Goal: Information Seeking & Learning: Learn about a topic

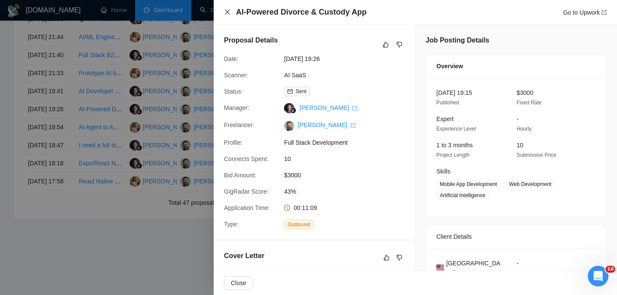
click at [227, 12] on icon "close" at bounding box center [227, 12] width 7 height 7
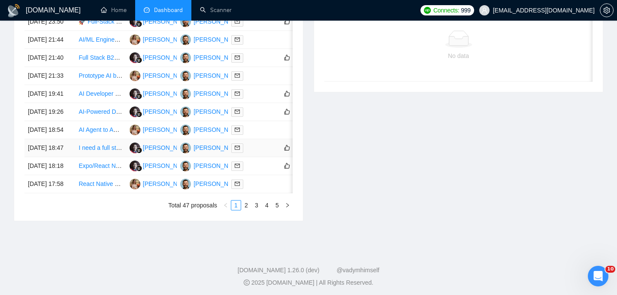
scroll to position [387, 0]
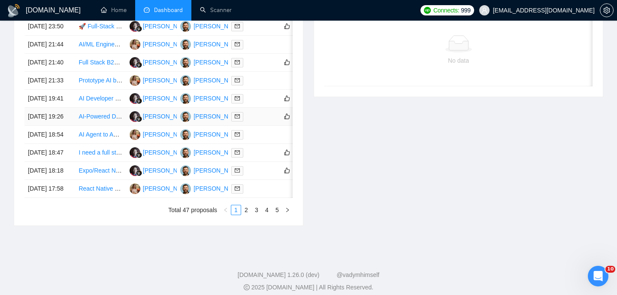
click at [71, 126] on td "[DATE] 19:26" at bounding box center [49, 117] width 51 height 18
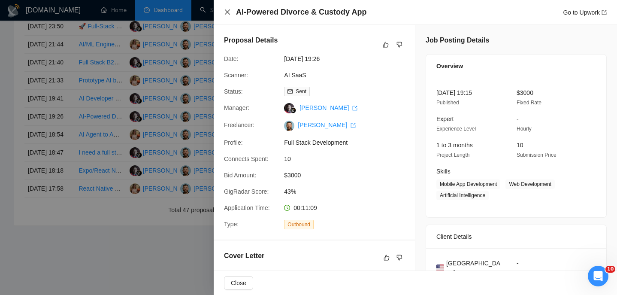
click at [228, 13] on icon "close" at bounding box center [227, 12] width 7 height 7
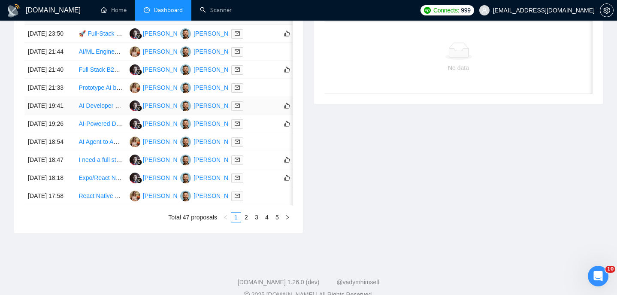
scroll to position [379, 0]
click at [71, 116] on td "[DATE] 19:41" at bounding box center [49, 107] width 51 height 18
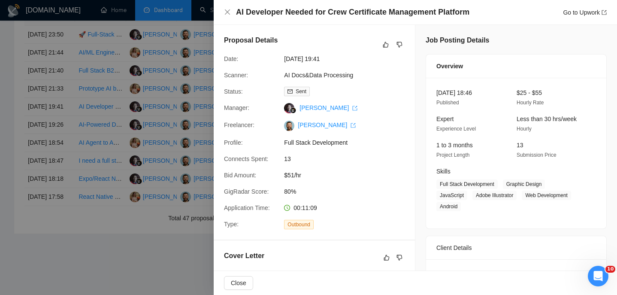
click at [336, 11] on h4 "AI Developer Needed for Crew Certificate Management Platform" at bounding box center [352, 12] width 233 height 11
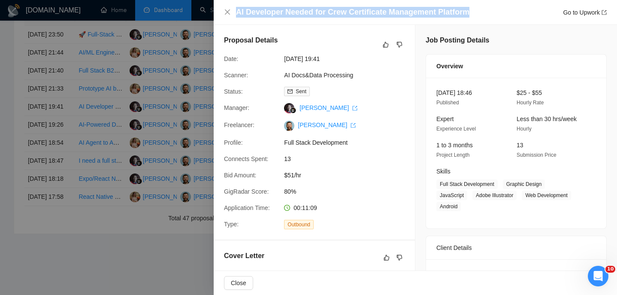
click at [336, 11] on h4 "AI Developer Needed for Crew Certificate Management Platform" at bounding box center [352, 12] width 233 height 11
copy h4 "AI Developer Needed for Crew Certificate Management Platform"
click at [228, 11] on icon "close" at bounding box center [227, 11] width 5 height 5
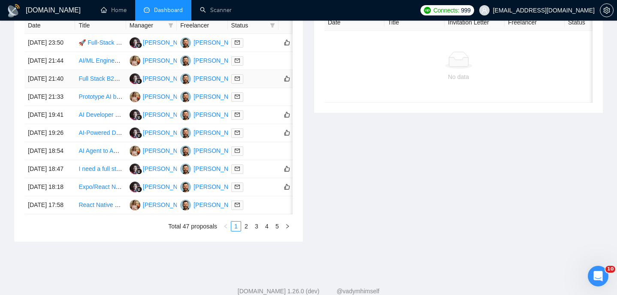
scroll to position [372, 0]
click at [66, 124] on td "[DATE] 19:41" at bounding box center [49, 115] width 51 height 18
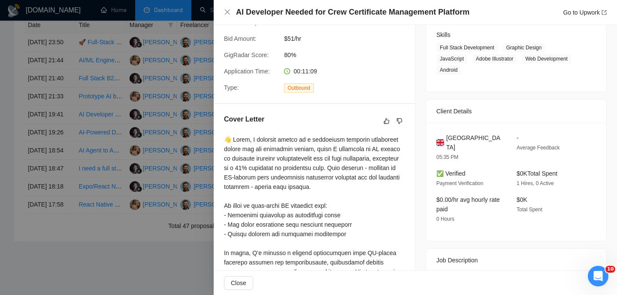
scroll to position [137, 0]
click at [474, 140] on span "United Kingdom" at bounding box center [474, 142] width 57 height 19
copy span "United Kingdom"
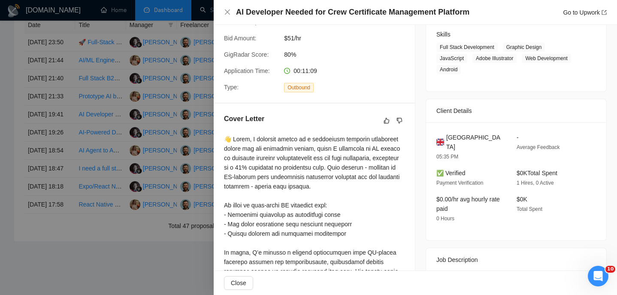
click at [100, 152] on div at bounding box center [308, 147] width 617 height 295
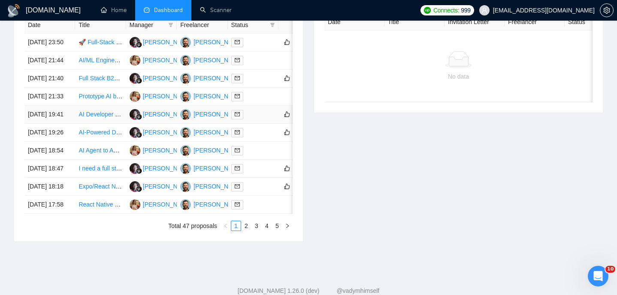
click at [68, 124] on td "[DATE] 19:41" at bounding box center [49, 115] width 51 height 18
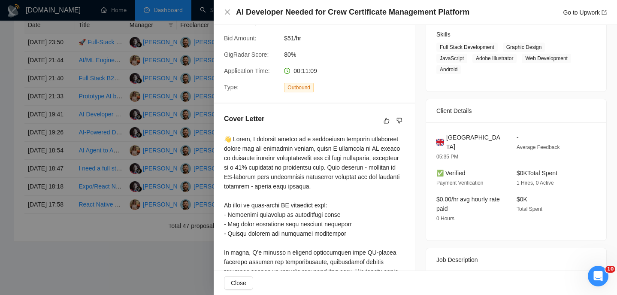
click at [148, 160] on div at bounding box center [308, 147] width 617 height 295
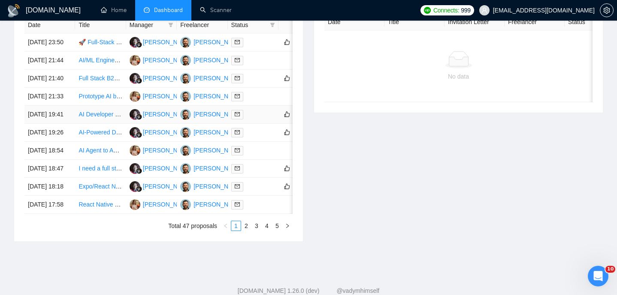
click at [65, 124] on td "[DATE] 19:41" at bounding box center [49, 115] width 51 height 18
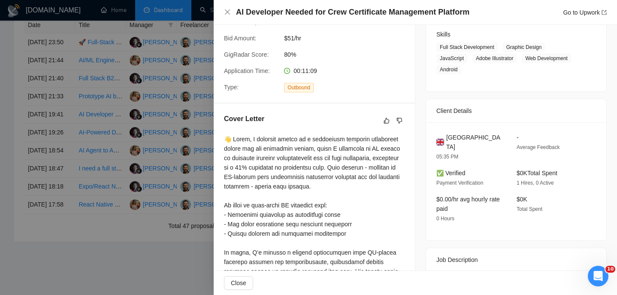
click at [228, 17] on div "AI Developer Needed for Crew Certificate Management Platform Go to Upwork" at bounding box center [415, 12] width 383 height 11
click at [228, 16] on div "AI Developer Needed for Crew Certificate Management Platform Go to Upwork" at bounding box center [415, 12] width 383 height 11
click at [72, 183] on div at bounding box center [308, 147] width 617 height 295
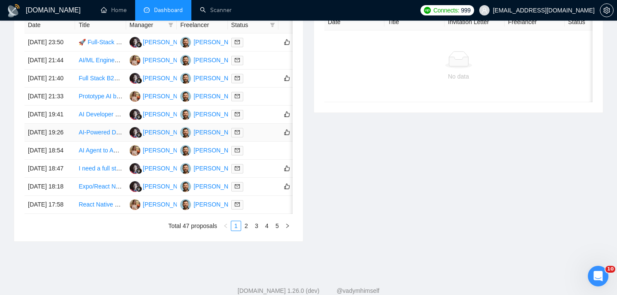
click at [72, 142] on td "[DATE] 19:26" at bounding box center [49, 133] width 51 height 18
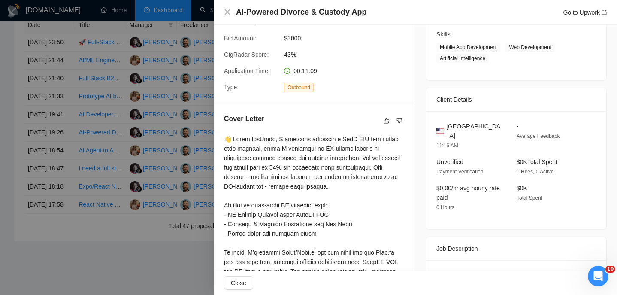
click at [455, 127] on span "[GEOGRAPHIC_DATA]" at bounding box center [474, 130] width 57 height 19
copy span "[GEOGRAPHIC_DATA]"
click at [224, 12] on icon "close" at bounding box center [227, 12] width 7 height 7
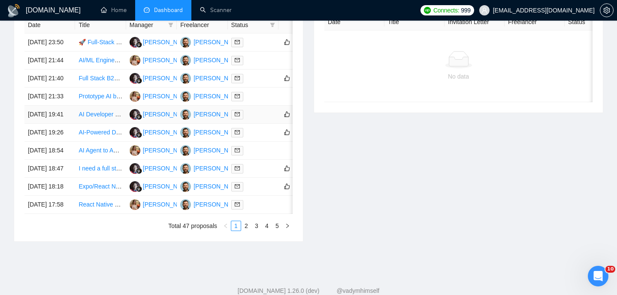
click at [63, 124] on td "[DATE] 19:41" at bounding box center [49, 115] width 51 height 18
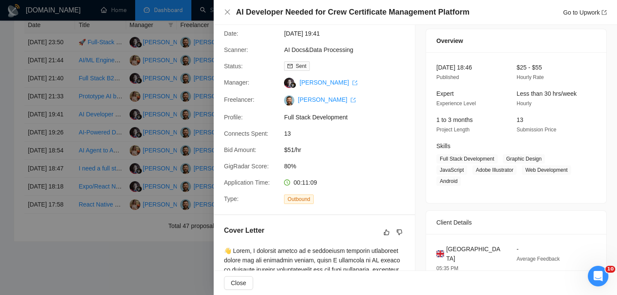
scroll to position [0, 0]
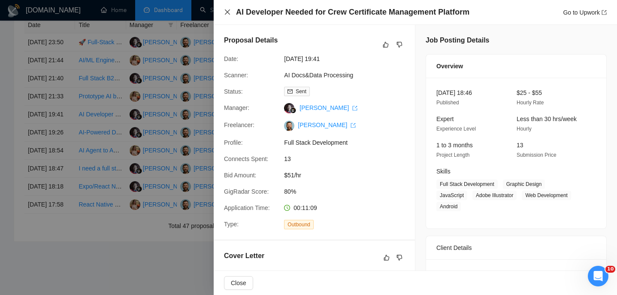
click at [230, 12] on icon "close" at bounding box center [227, 12] width 7 height 7
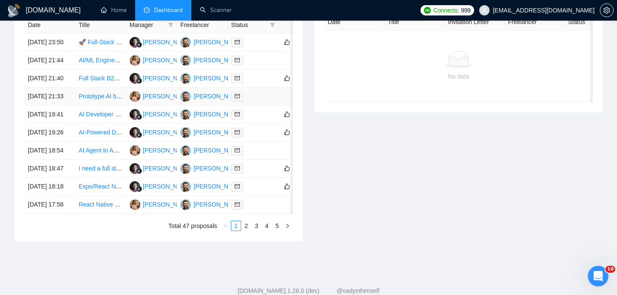
click at [70, 106] on td "[DATE] 21:33" at bounding box center [49, 97] width 51 height 18
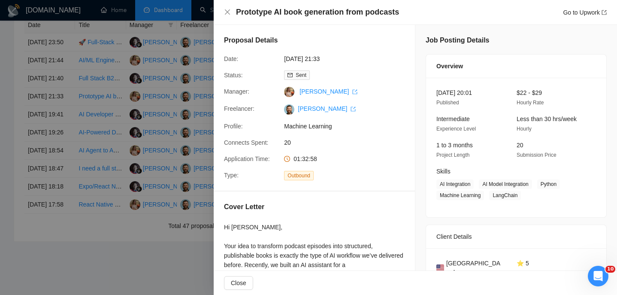
click at [313, 10] on h4 "Prototype AI book generation from podcasts" at bounding box center [317, 12] width 163 height 11
copy h4 "Prototype AI book generation from podcasts"
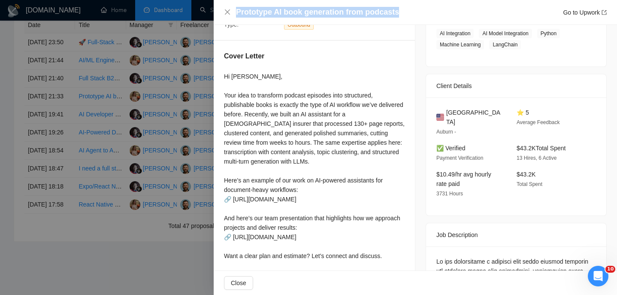
scroll to position [158, 0]
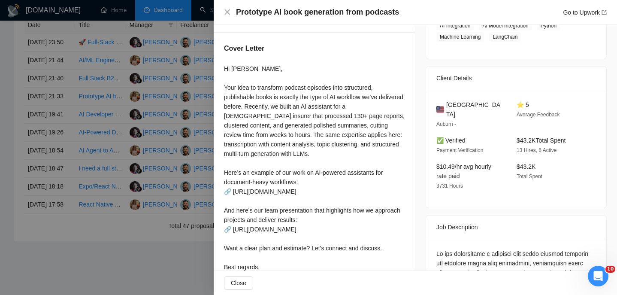
click at [330, 117] on div "Hi Paul, Your idea to transform podcast episodes into structured, publishable b…" at bounding box center [314, 172] width 181 height 217
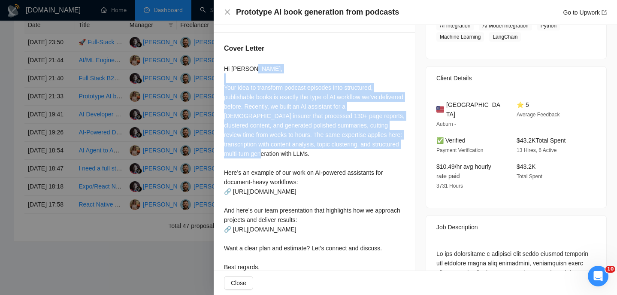
click at [330, 117] on div "Hi Paul, Your idea to transform podcast episodes into structured, publishable b…" at bounding box center [314, 172] width 181 height 217
click at [335, 125] on div "Hi Paul, Your idea to transform podcast episodes into structured, publishable b…" at bounding box center [314, 172] width 181 height 217
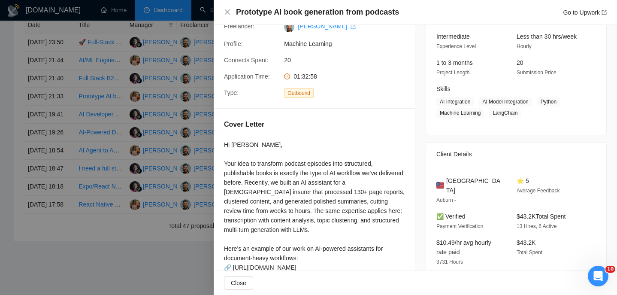
scroll to position [83, 0]
click at [275, 221] on div "Hi Paul, Your idea to transform podcast episodes into structured, publishable b…" at bounding box center [314, 247] width 181 height 217
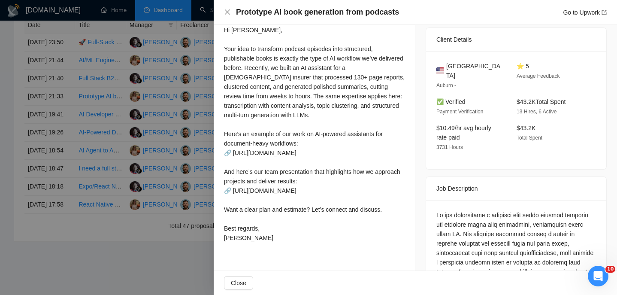
scroll to position [185, 0]
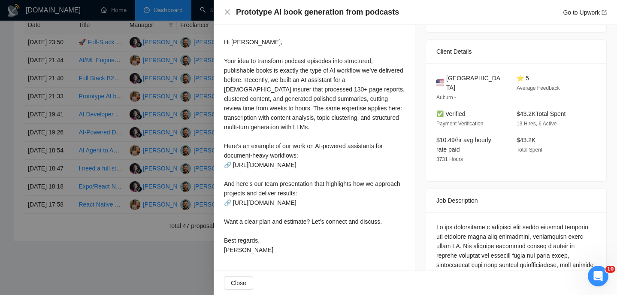
click at [468, 76] on span "[GEOGRAPHIC_DATA]" at bounding box center [474, 82] width 57 height 19
copy span "[GEOGRAPHIC_DATA]"
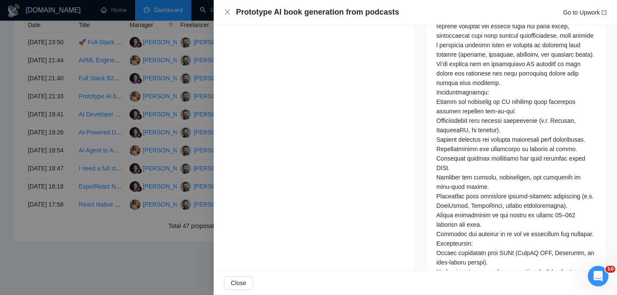
scroll to position [423, 0]
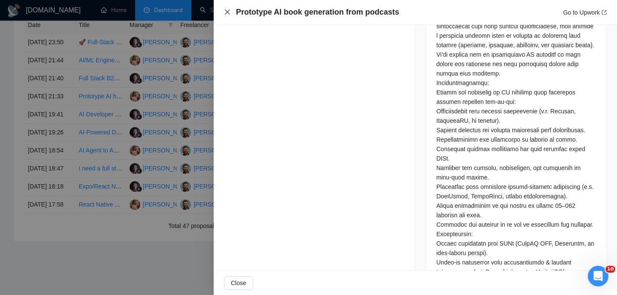
click at [224, 13] on icon "close" at bounding box center [227, 12] width 7 height 7
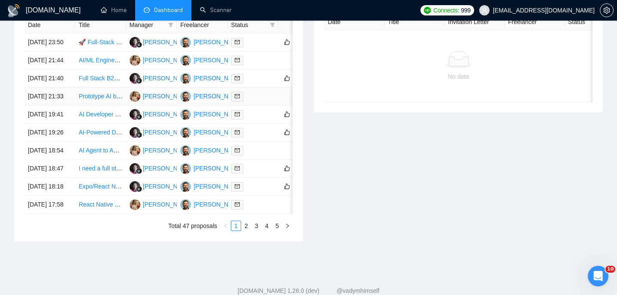
click at [74, 106] on td "[DATE] 21:33" at bounding box center [49, 97] width 51 height 18
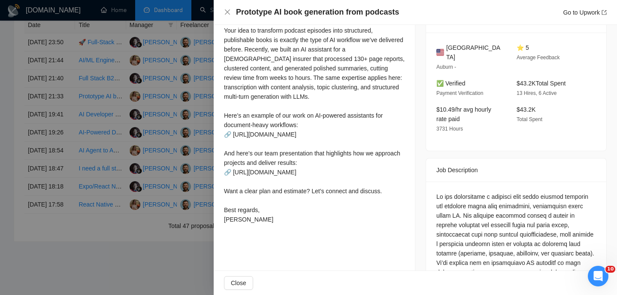
scroll to position [0, 0]
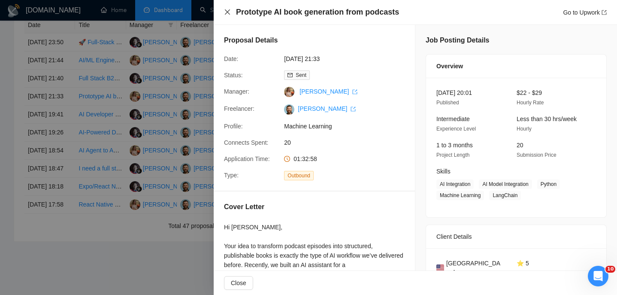
click at [230, 13] on icon "close" at bounding box center [227, 12] width 7 height 7
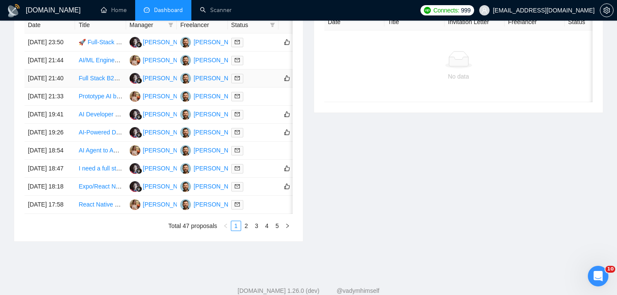
click at [62, 88] on td "[DATE] 21:40" at bounding box center [49, 79] width 51 height 18
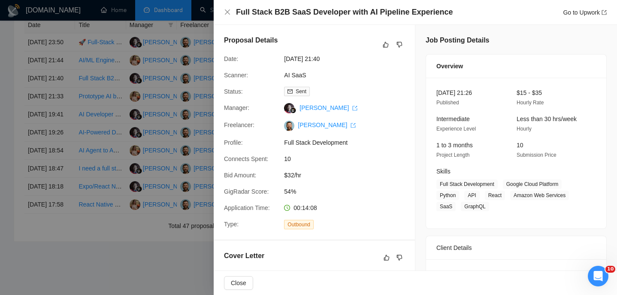
click at [304, 20] on div "Full Stack B2B SaaS Developer with AI Pipeline Experience Go to Upwork" at bounding box center [415, 12] width 403 height 25
click at [295, 14] on h4 "Full Stack B2B SaaS Developer with AI Pipeline Experience" at bounding box center [344, 12] width 217 height 11
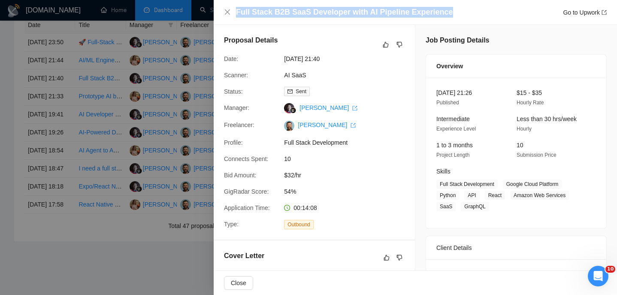
click at [295, 14] on h4 "Full Stack B2B SaaS Developer with AI Pipeline Experience" at bounding box center [344, 12] width 217 height 11
copy h4 "Full Stack B2B SaaS Developer with AI Pipeline Experience"
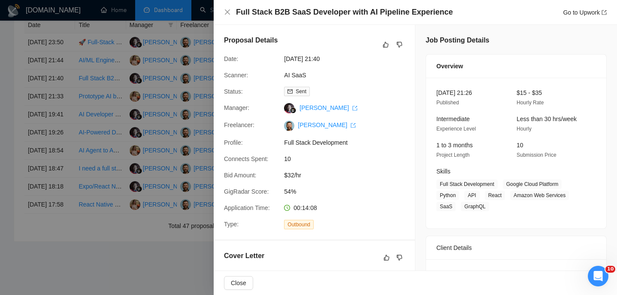
click at [223, 11] on div "Full Stack B2B SaaS Developer with AI Pipeline Experience Go to Upwork" at bounding box center [415, 12] width 403 height 25
click at [227, 15] on div "Full Stack B2B SaaS Developer with AI Pipeline Experience Go to Upwork" at bounding box center [415, 12] width 383 height 11
click at [227, 14] on icon "close" at bounding box center [227, 12] width 7 height 7
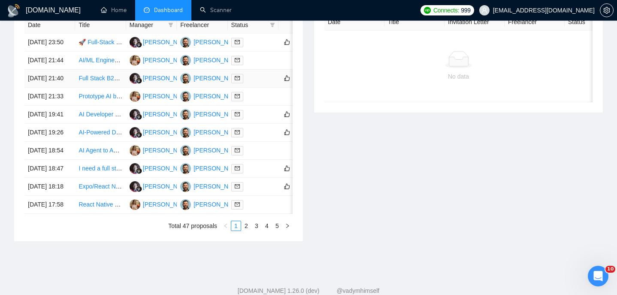
click at [49, 88] on td "[DATE] 21:40" at bounding box center [49, 79] width 51 height 18
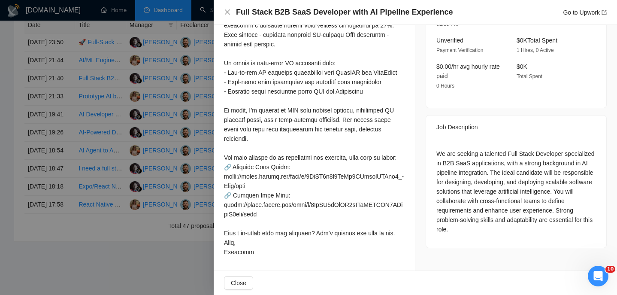
scroll to position [211, 0]
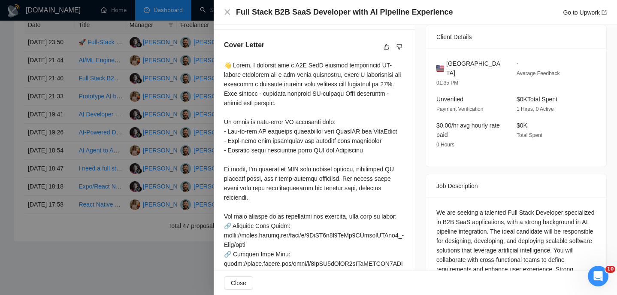
click at [452, 66] on span "[GEOGRAPHIC_DATA]" at bounding box center [474, 68] width 57 height 19
copy span "[GEOGRAPHIC_DATA]"
click at [221, 21] on div "Full Stack B2B SaaS Developer with AI Pipeline Experience Go to Upwork" at bounding box center [415, 12] width 403 height 25
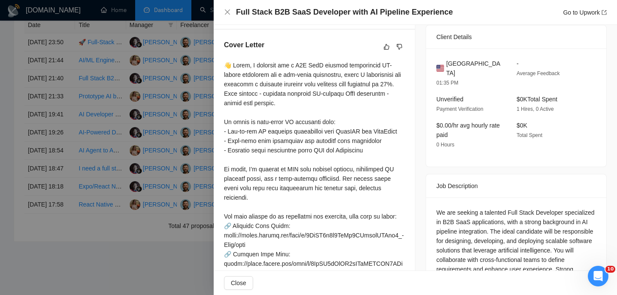
click at [221, 15] on div "Full Stack B2B SaaS Developer with AI Pipeline Experience Go to Upwork" at bounding box center [415, 12] width 403 height 25
click at [215, 17] on div "Full Stack B2B SaaS Developer with AI Pipeline Experience Go to Upwork" at bounding box center [415, 12] width 403 height 25
click at [214, 12] on div "Full Stack B2B SaaS Developer with AI Pipeline Experience Go to Upwork" at bounding box center [415, 12] width 403 height 25
click at [222, 11] on div "Full Stack B2B SaaS Developer with AI Pipeline Experience Go to Upwork" at bounding box center [415, 12] width 403 height 25
click at [225, 12] on icon "close" at bounding box center [227, 12] width 7 height 7
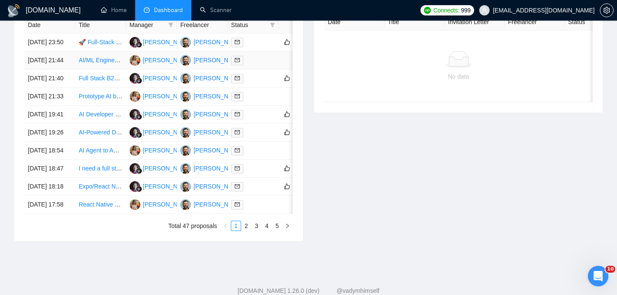
click at [68, 70] on td "[DATE] 21:44" at bounding box center [49, 60] width 51 height 18
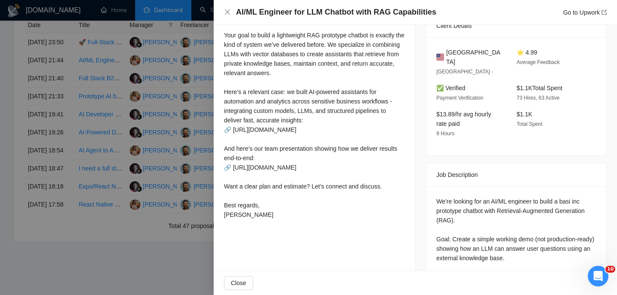
click at [354, 9] on h4 "AI/ML Engineer for LLM Chatbot with RAG Capabilities" at bounding box center [336, 12] width 200 height 11
copy h4 "AI/ML Engineer for LLM Chatbot with RAG Capabilities"
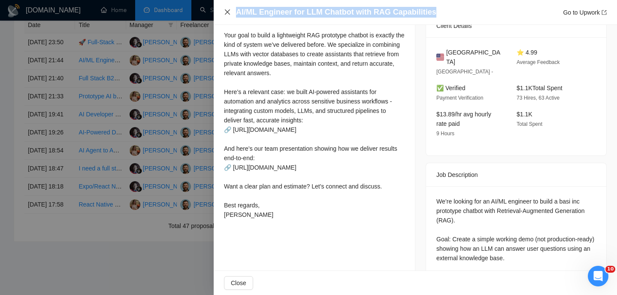
click at [227, 11] on icon "close" at bounding box center [227, 11] width 5 height 5
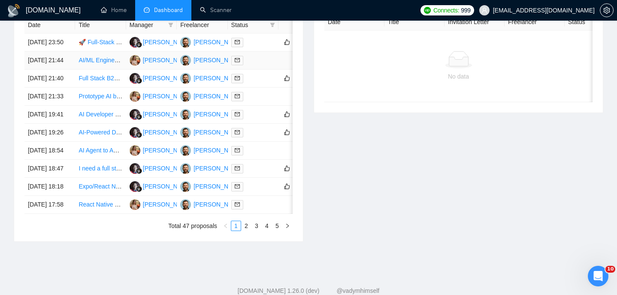
click at [61, 70] on td "[DATE] 21:44" at bounding box center [49, 60] width 51 height 18
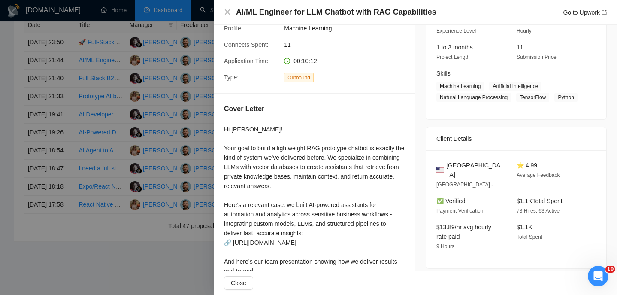
scroll to position [120, 0]
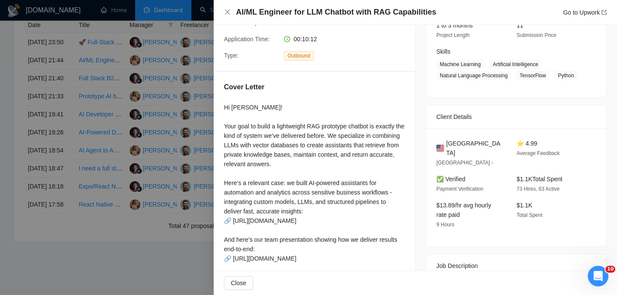
click at [468, 151] on span "[GEOGRAPHIC_DATA]" at bounding box center [474, 148] width 57 height 19
copy span "[GEOGRAPHIC_DATA]"
click at [227, 14] on icon "close" at bounding box center [227, 12] width 7 height 7
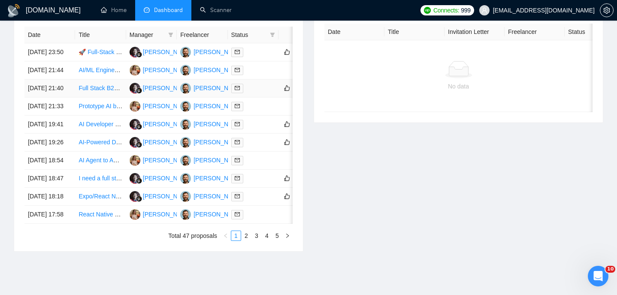
scroll to position [361, 0]
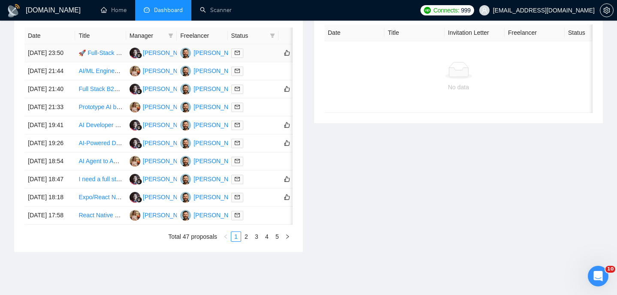
click at [73, 62] on td "[DATE] 23:50" at bounding box center [49, 53] width 51 height 18
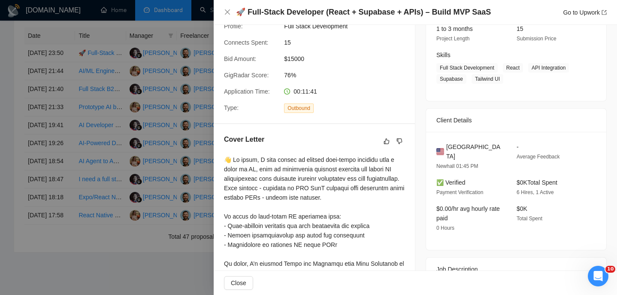
click at [268, 7] on h4 "🚀 Full-Stack Developer (React + Supabase + APIs) – Build MVP SaaS" at bounding box center [363, 12] width 255 height 11
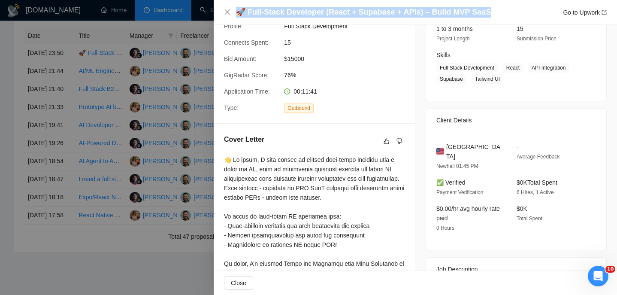
click at [268, 7] on h4 "🚀 Full-Stack Developer (React + Supabase + APIs) – Build MVP SaaS" at bounding box center [363, 12] width 255 height 11
copy h4 "🚀 Full-Stack Developer (React + Supabase + APIs) – Build MVP SaaS"
click at [225, 9] on icon "close" at bounding box center [227, 12] width 7 height 7
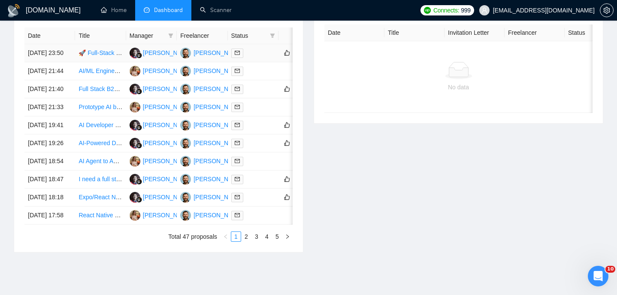
click at [68, 58] on td "[DATE] 23:50" at bounding box center [49, 53] width 51 height 18
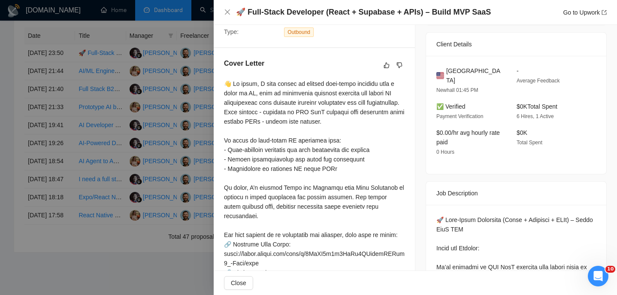
scroll to position [175, 0]
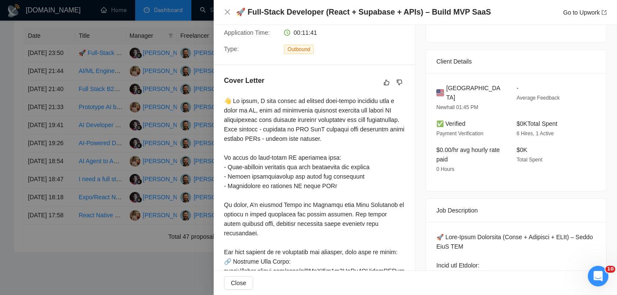
click at [456, 88] on span "[GEOGRAPHIC_DATA]" at bounding box center [474, 92] width 57 height 19
click at [220, 7] on div "🚀 Full-Stack Developer (React + Supabase + APIs) – Build MVP SaaS Go to Upwork" at bounding box center [415, 12] width 403 height 25
click at [227, 11] on icon "close" at bounding box center [227, 12] width 7 height 7
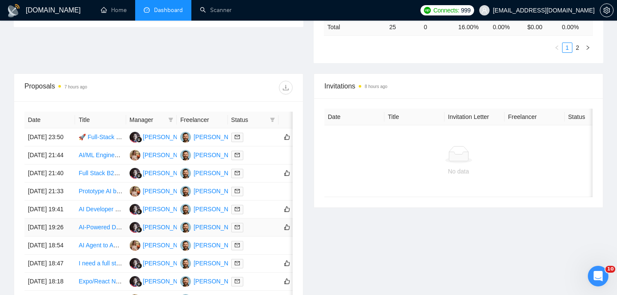
scroll to position [0, 0]
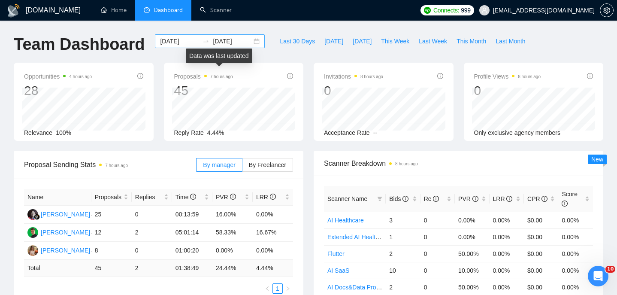
click at [250, 47] on div "2025-09-05 2025-09-08" at bounding box center [210, 41] width 110 height 14
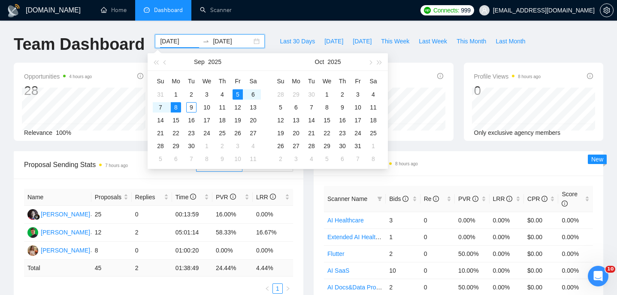
click at [250, 40] on div "2025-09-05 2025-09-08" at bounding box center [210, 41] width 110 height 14
click at [181, 42] on input "2025-09-05" at bounding box center [179, 40] width 39 height 9
click at [161, 42] on input "2025-09-05" at bounding box center [179, 40] width 39 height 9
click at [127, 64] on div "Opportunities 4 hours ago 28 Relevance 100%" at bounding box center [84, 102] width 140 height 78
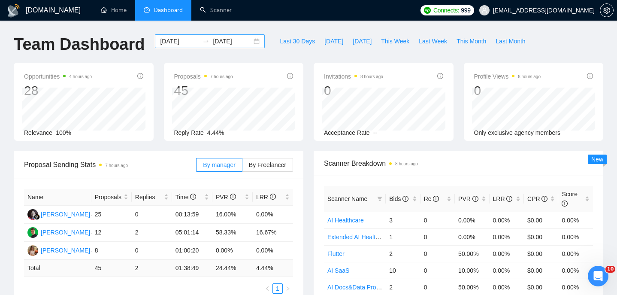
click at [181, 40] on input "2025-09-05" at bounding box center [179, 40] width 39 height 9
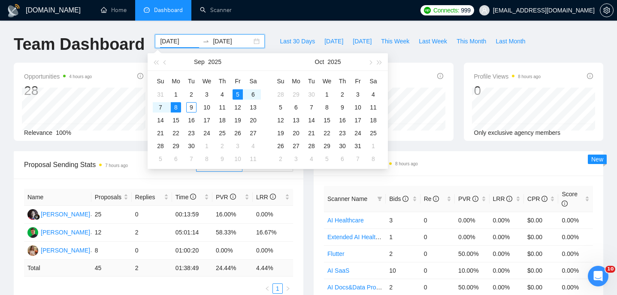
click at [253, 41] on div "2025-09-05 2025-09-08" at bounding box center [210, 41] width 110 height 14
click at [249, 41] on div "2025-09-05 2025-09-08" at bounding box center [210, 41] width 110 height 14
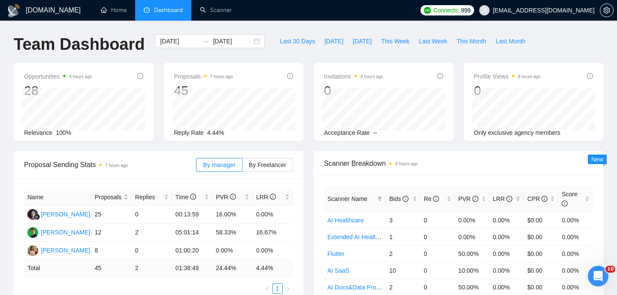
click at [250, 40] on div "2025-09-05 2025-09-08" at bounding box center [210, 41] width 110 height 14
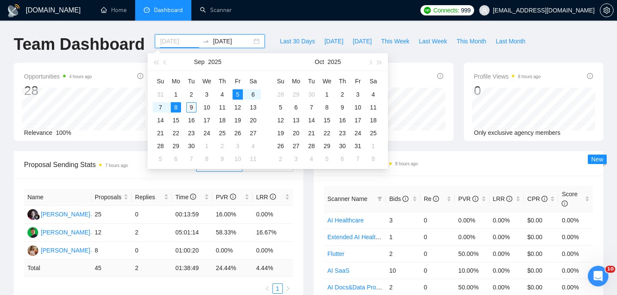
type input "[DATE]"
click at [193, 107] on div "9" at bounding box center [191, 107] width 10 height 10
type input "2025-09-12"
type input "2025-09-05"
type input "2025-09-08"
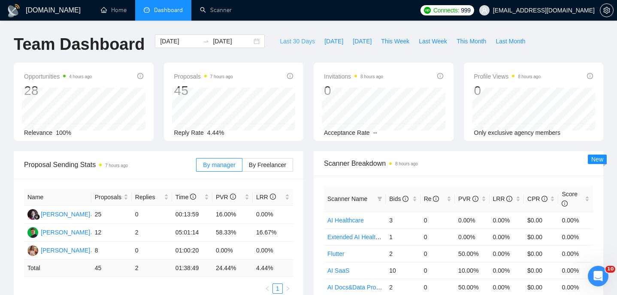
click at [275, 46] on button "Last 30 Days" at bounding box center [297, 41] width 45 height 14
type input "2025-08-10"
type input "[DATE]"
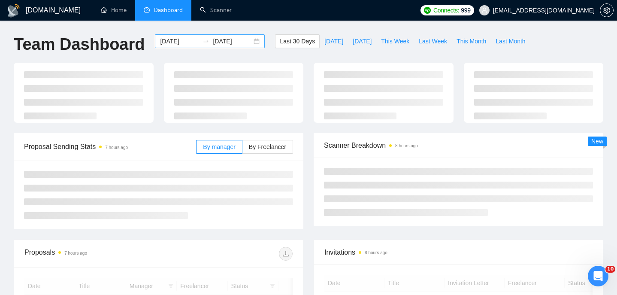
click at [179, 44] on input "2025-08-10" at bounding box center [179, 40] width 39 height 9
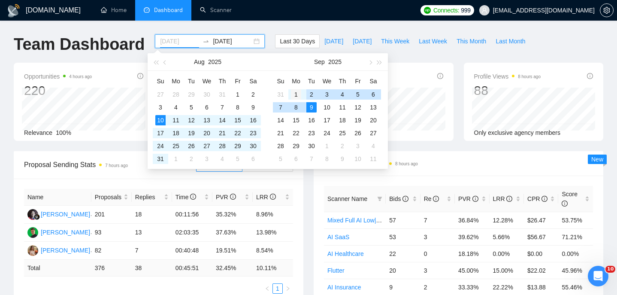
type input "[DATE]"
click at [301, 94] on div "1" at bounding box center [296, 94] width 10 height 10
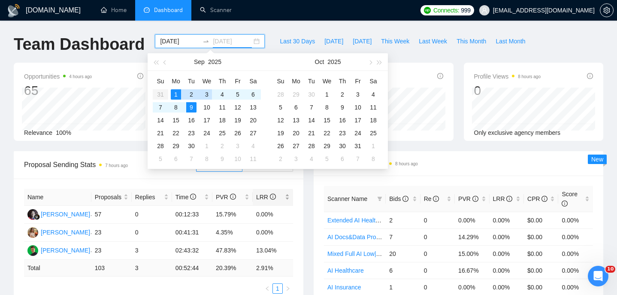
type input "[DATE]"
click at [307, 210] on div "Proposal Sending Stats 7 hours ago By manager By Freelancer Name Proposals Repl…" at bounding box center [159, 227] width 300 height 153
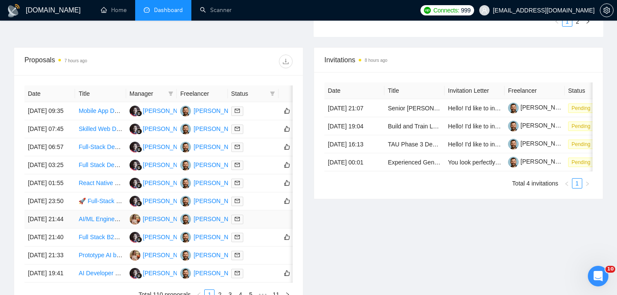
scroll to position [285, 0]
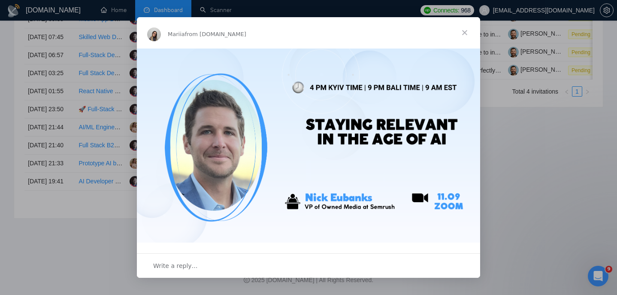
click at [468, 35] on span "Close" at bounding box center [464, 32] width 31 height 31
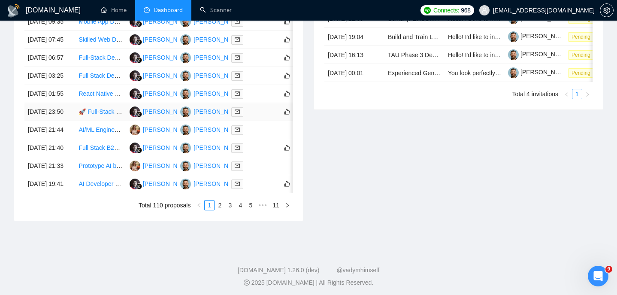
scroll to position [390, 0]
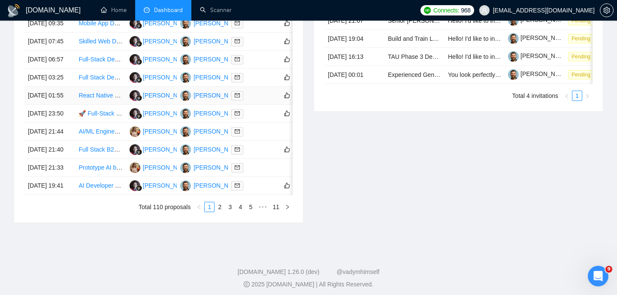
click at [71, 105] on td "[DATE] 01:55" at bounding box center [49, 96] width 51 height 18
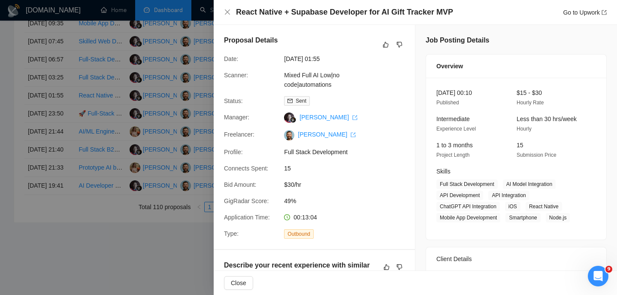
click at [314, 21] on div "React Native + Supabase Developer for AI Gift Tracker MVP Go to Upwork" at bounding box center [415, 12] width 403 height 25
click at [313, 16] on h4 "React Native + Supabase Developer for AI Gift Tracker MVP" at bounding box center [344, 12] width 217 height 11
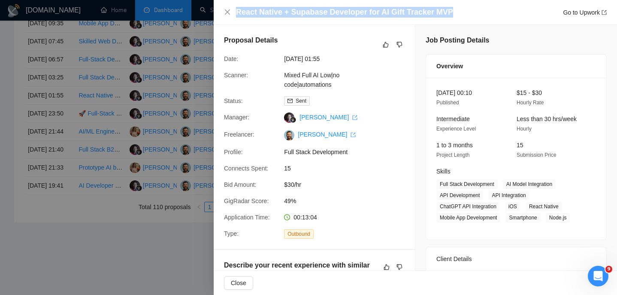
click at [313, 16] on h4 "React Native + Supabase Developer for AI Gift Tracker MVP" at bounding box center [344, 12] width 217 height 11
copy h4 "React Native + Supabase Developer for AI Gift Tracker MVP"
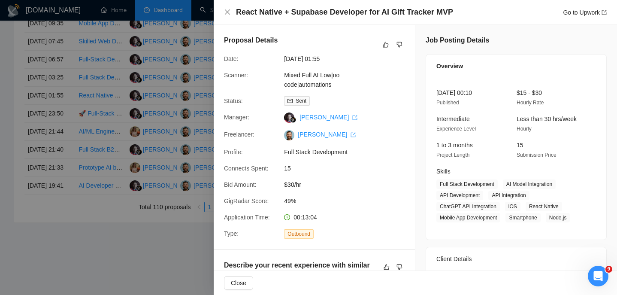
click at [226, 6] on div "React Native + Supabase Developer for AI Gift Tracker MVP Go to Upwork" at bounding box center [415, 12] width 403 height 25
click at [226, 11] on icon "close" at bounding box center [227, 12] width 7 height 7
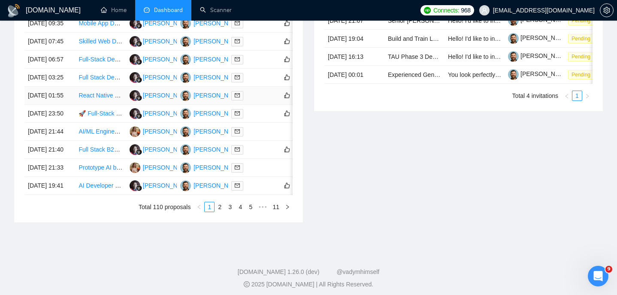
click at [70, 105] on td "[DATE] 01:55" at bounding box center [49, 96] width 51 height 18
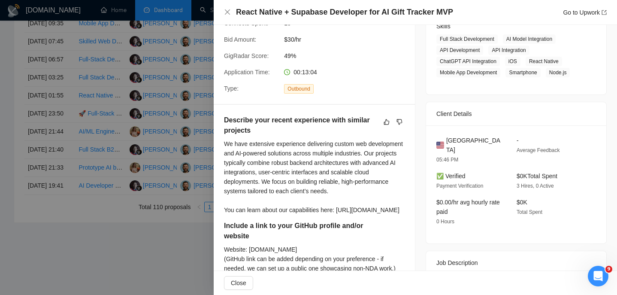
scroll to position [150, 0]
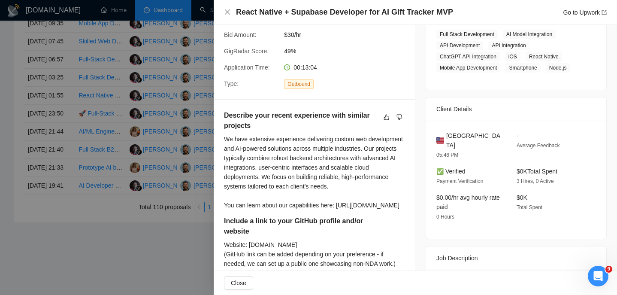
click at [468, 128] on div "United States 05:46 PM - Average Feedback ✅ Verified Payment Verification $0K T…" at bounding box center [516, 180] width 180 height 118
copy span "[GEOGRAPHIC_DATA]"
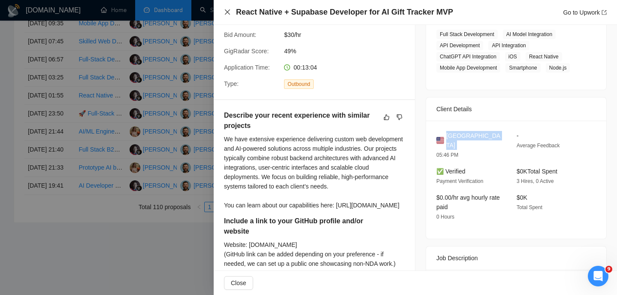
click at [227, 12] on icon "close" at bounding box center [227, 11] width 5 height 5
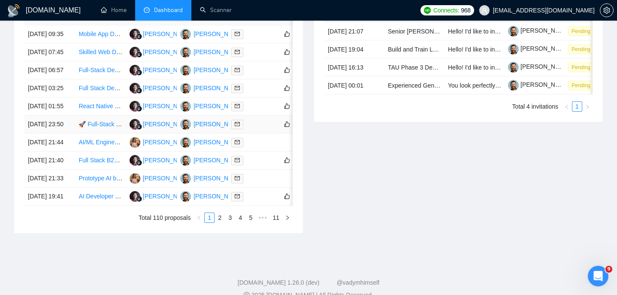
scroll to position [377, 0]
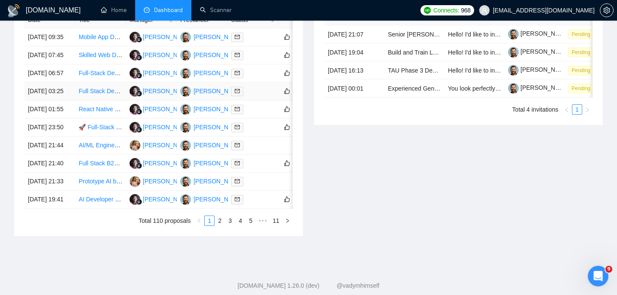
click at [72, 100] on td "[DATE] 03:25" at bounding box center [49, 91] width 51 height 18
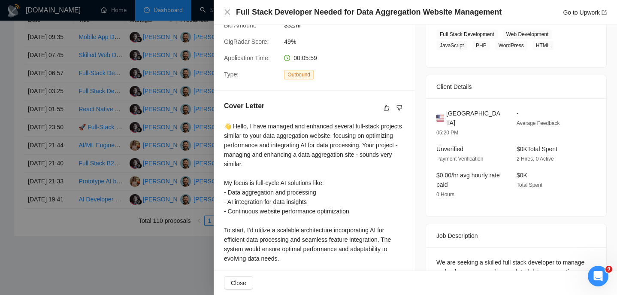
click at [351, 9] on h4 "Full Stack Developer Needed for Data Aggregation Website Management" at bounding box center [369, 12] width 266 height 11
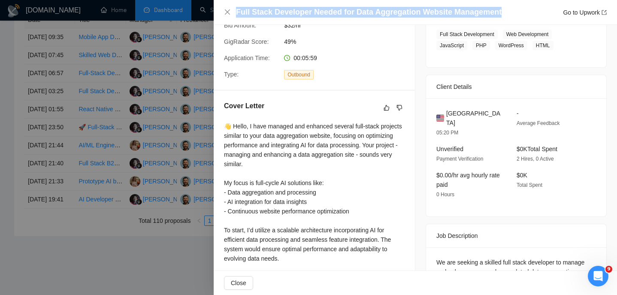
click at [351, 9] on h4 "Full Stack Developer Needed for Data Aggregation Website Management" at bounding box center [369, 12] width 266 height 11
copy h4 "Full Stack Developer Needed for Data Aggregation Website Management"
click at [225, 11] on icon "close" at bounding box center [227, 12] width 7 height 7
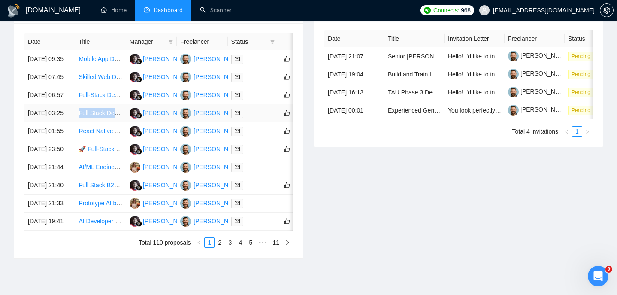
scroll to position [355, 0]
click at [69, 104] on td "[DATE] 06:57" at bounding box center [49, 95] width 51 height 18
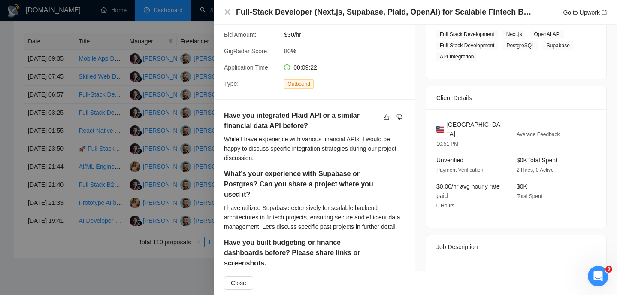
click at [85, 120] on div at bounding box center [308, 147] width 617 height 295
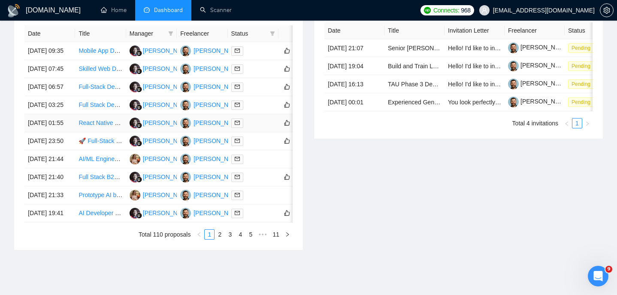
scroll to position [364, 0]
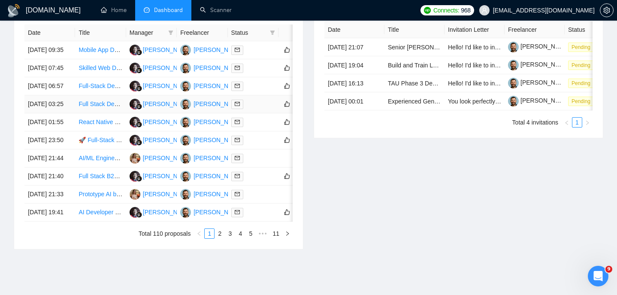
click at [68, 113] on td "[DATE] 03:25" at bounding box center [49, 104] width 51 height 18
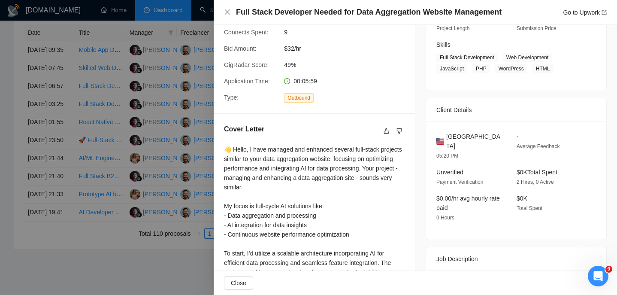
scroll to position [98, 0]
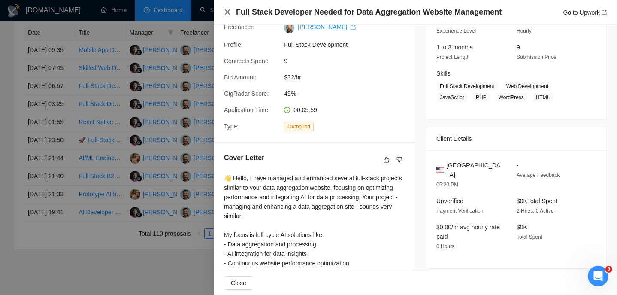
click at [226, 10] on icon "close" at bounding box center [227, 11] width 5 height 5
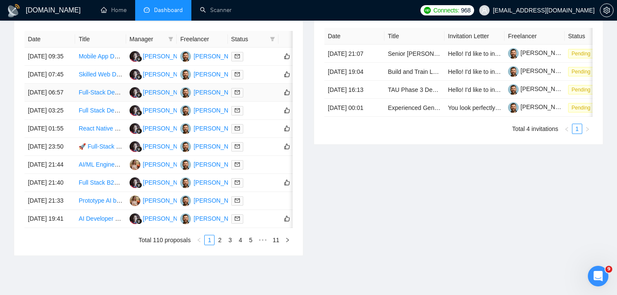
scroll to position [356, 0]
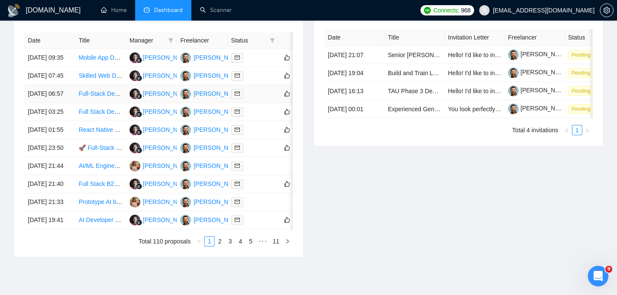
click at [66, 103] on td "[DATE] 06:57" at bounding box center [49, 94] width 51 height 18
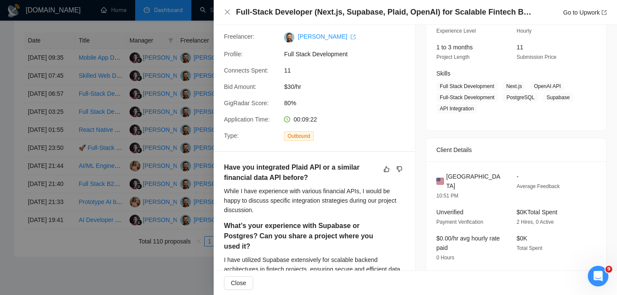
click at [223, 13] on div "Full-Stack Developer (Next.js, Supabase, Plaid, OpenAI) for Scalable Fintech Bu…" at bounding box center [415, 12] width 403 height 25
click at [221, 9] on div "Full-Stack Developer (Next.js, Supabase, Plaid, OpenAI) for Scalable Fintech Bu…" at bounding box center [415, 12] width 403 height 25
click at [63, 127] on div at bounding box center [308, 147] width 617 height 295
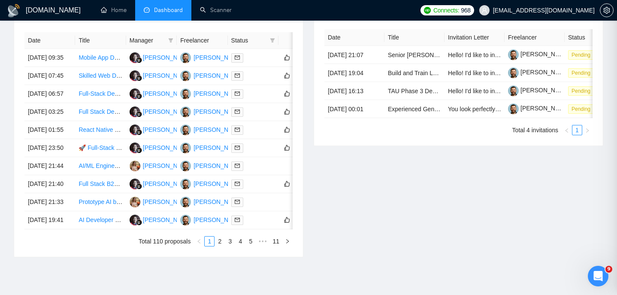
click at [58, 138] on div at bounding box center [308, 147] width 617 height 295
click at [58, 121] on td "[DATE] 03:25" at bounding box center [49, 112] width 51 height 18
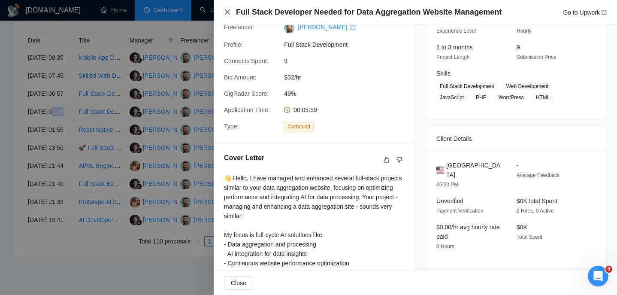
click at [228, 10] on icon "close" at bounding box center [227, 12] width 7 height 7
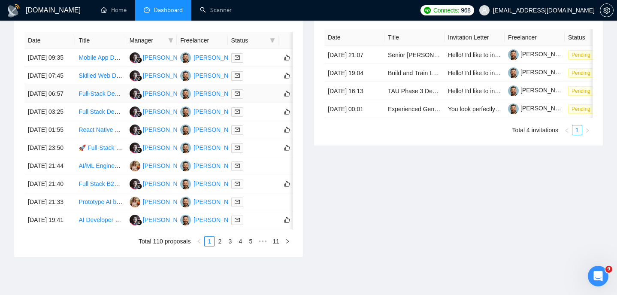
click at [71, 103] on td "[DATE] 06:57" at bounding box center [49, 94] width 51 height 18
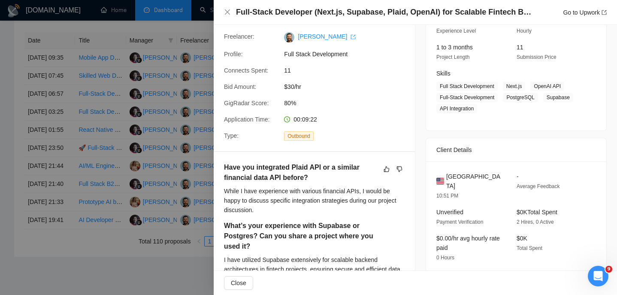
click at [278, 9] on h4 "Full-Stack Developer (Next.js, Supabase, Plaid, OpenAI) for Scalable Fintech Bu…" at bounding box center [384, 12] width 296 height 11
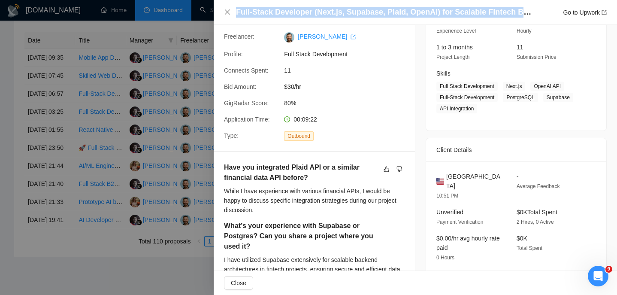
click at [278, 9] on h4 "Full-Stack Developer (Next.js, Supabase, Plaid, OpenAI) for Scalable Fintech Bu…" at bounding box center [384, 12] width 296 height 11
copy h4 "Full-Stack Developer (Next.js, Supabase, Plaid, OpenAI) for Scalable Fintech Bu…"
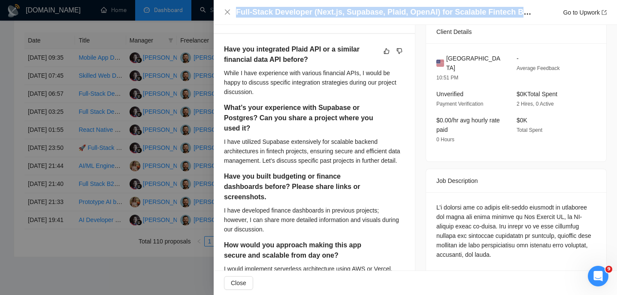
scroll to position [218, 0]
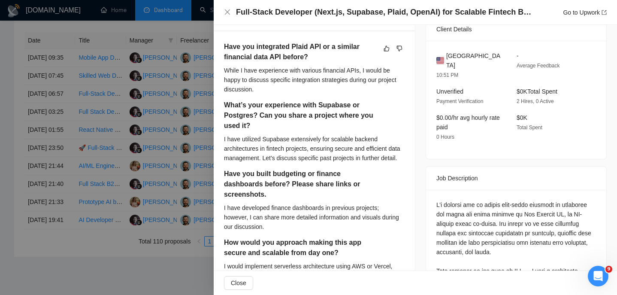
click at [465, 66] on span "[GEOGRAPHIC_DATA]" at bounding box center [474, 60] width 57 height 19
copy span "[GEOGRAPHIC_DATA]"
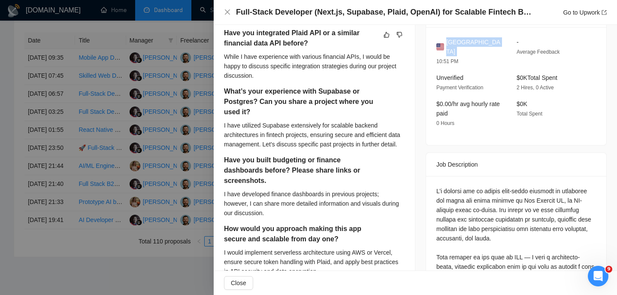
scroll to position [226, 0]
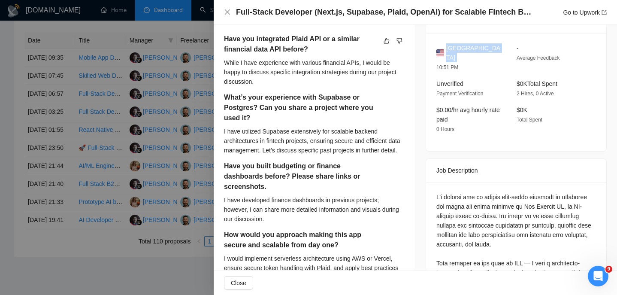
copy span "[GEOGRAPHIC_DATA]"
click at [229, 12] on icon "close" at bounding box center [227, 12] width 7 height 7
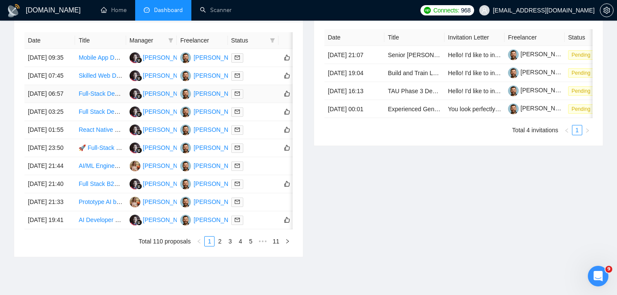
click at [76, 103] on td "Full-Stack Developer (Next.js, Supabase, Plaid, OpenAI) for Scalable Fintech Bu…" at bounding box center [100, 94] width 51 height 18
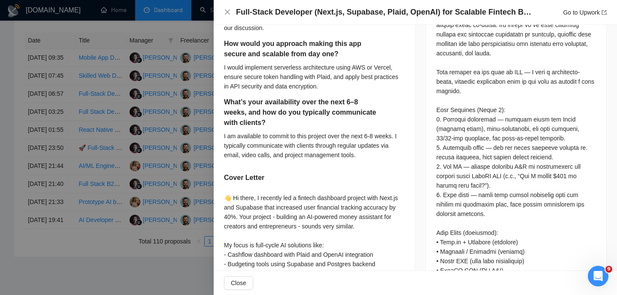
scroll to position [0, 0]
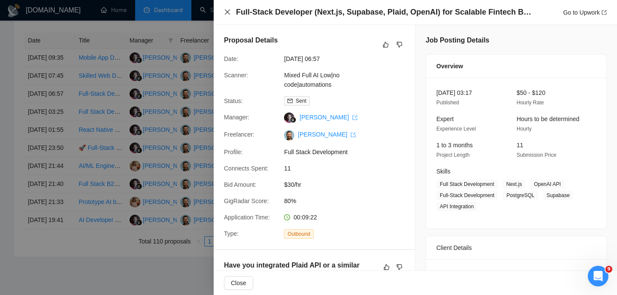
click at [230, 12] on icon "close" at bounding box center [227, 12] width 7 height 7
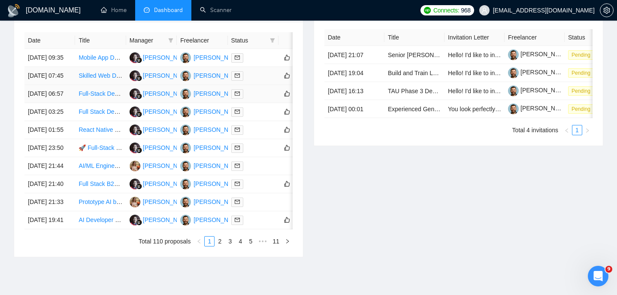
click at [72, 85] on td "[DATE] 07:45" at bounding box center [49, 76] width 51 height 18
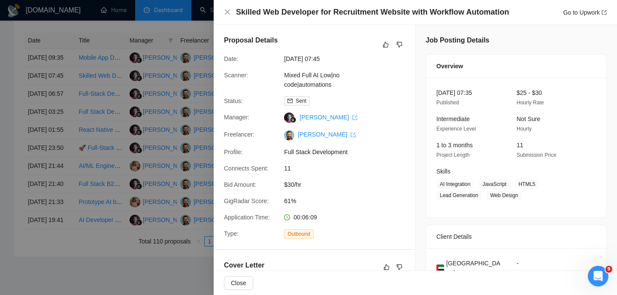
click at [250, 10] on h4 "Skilled Web Developer for Recruitment Website with Workflow Automation" at bounding box center [372, 12] width 273 height 11
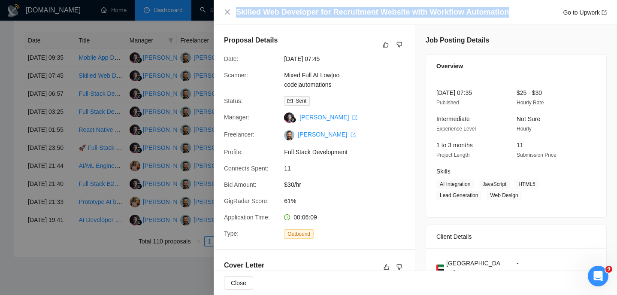
click at [250, 10] on h4 "Skilled Web Developer for Recruitment Website with Workflow Automation" at bounding box center [372, 12] width 273 height 11
copy h4 "Skilled Web Developer for Recruitment Website with Workflow Automation"
click at [229, 9] on icon "close" at bounding box center [227, 12] width 7 height 7
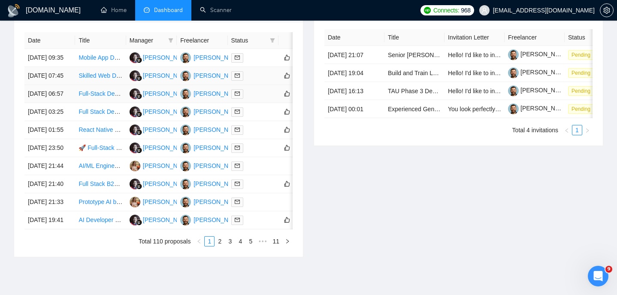
click at [59, 85] on td "[DATE] 07:45" at bounding box center [49, 76] width 51 height 18
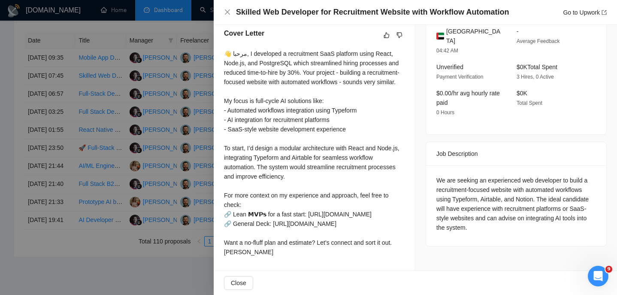
scroll to position [265, 0]
click at [218, 10] on div "Skilled Web Developer for Recruitment Website with Workflow Automation Go to Up…" at bounding box center [415, 12] width 403 height 25
click at [221, 10] on div "Skilled Web Developer for Recruitment Website with Workflow Automation Go to Up…" at bounding box center [415, 12] width 403 height 25
click at [227, 14] on icon "close" at bounding box center [227, 12] width 7 height 7
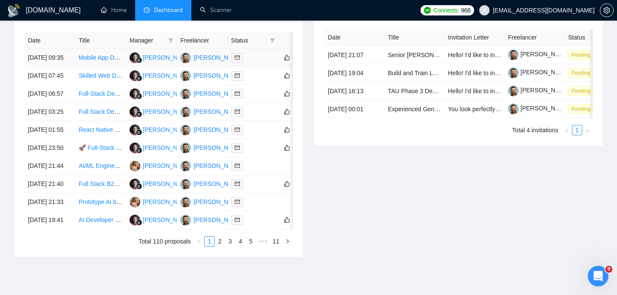
click at [68, 67] on td "[DATE] 09:35" at bounding box center [49, 58] width 51 height 18
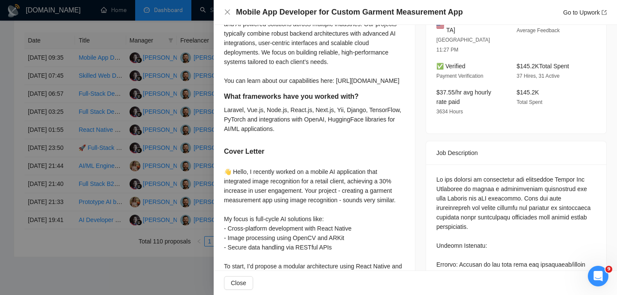
click at [296, 7] on h4 "Mobile App Developer for Custom Garment Measurement App" at bounding box center [349, 12] width 227 height 11
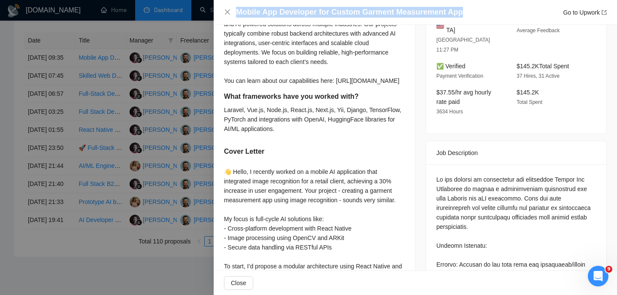
click at [296, 7] on h4 "Mobile App Developer for Custom Garment Measurement App" at bounding box center [349, 12] width 227 height 11
copy h4 "Mobile App Developer for Custom Garment Measurement App"
click at [230, 15] on icon "close" at bounding box center [227, 12] width 7 height 7
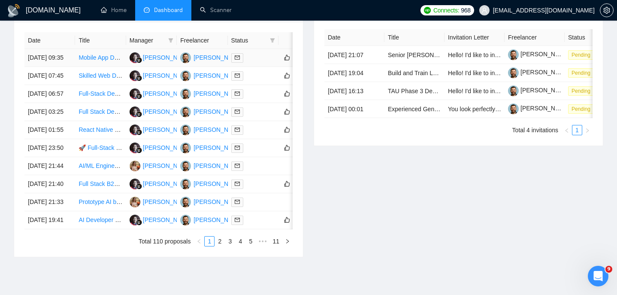
click at [68, 67] on td "[DATE] 09:35" at bounding box center [49, 58] width 51 height 18
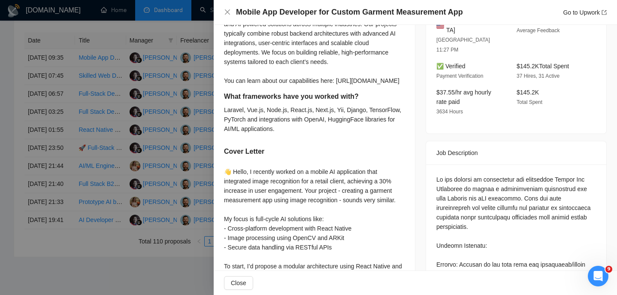
click at [462, 27] on span "[GEOGRAPHIC_DATA]" at bounding box center [474, 25] width 57 height 19
copy span "[GEOGRAPHIC_DATA]"
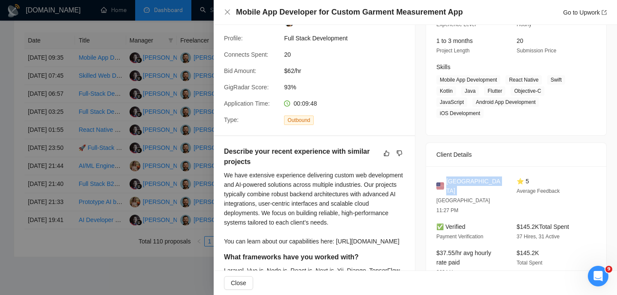
scroll to position [130, 0]
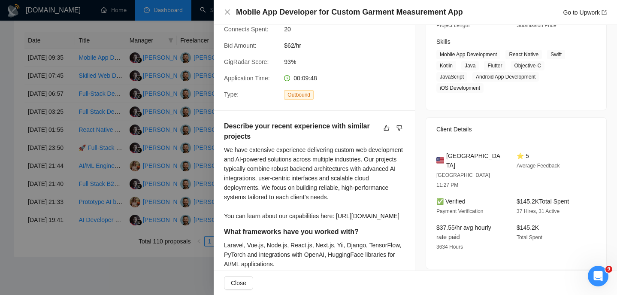
click at [495, 141] on div "Client Details" at bounding box center [516, 129] width 160 height 23
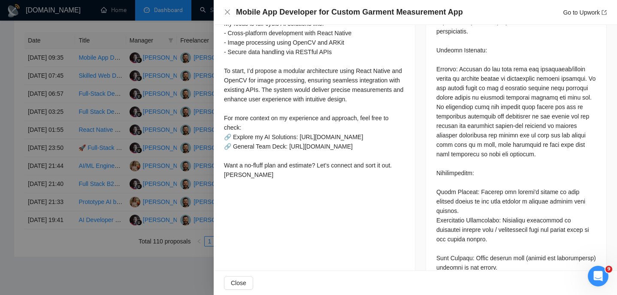
scroll to position [691, 0]
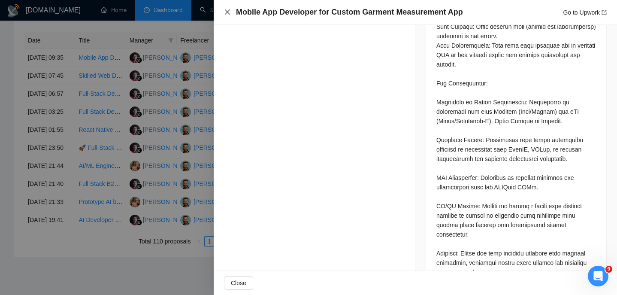
click at [228, 13] on icon "close" at bounding box center [227, 11] width 5 height 5
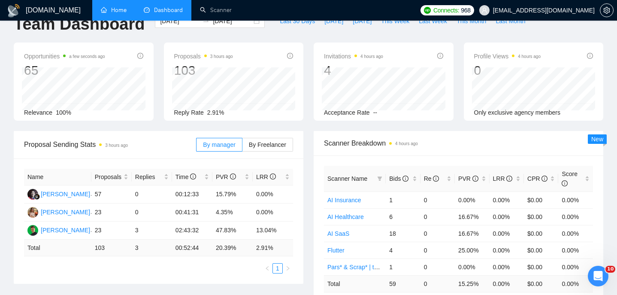
scroll to position [16, 0]
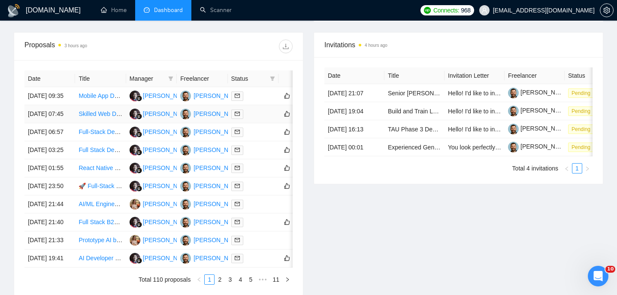
scroll to position [319, 0]
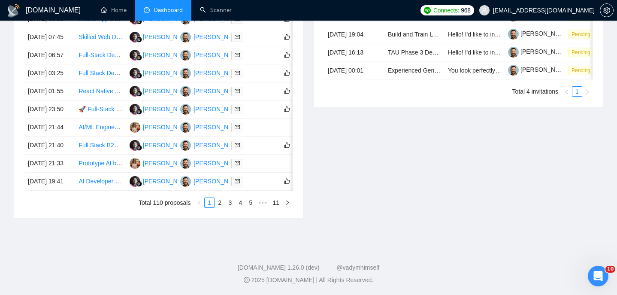
scroll to position [475, 0]
click at [220, 209] on div "Date Title Manager Freelancer Status [DATE] 09:35 Mobile App Developer for Cust…" at bounding box center [158, 100] width 289 height 235
click at [219, 204] on link "2" at bounding box center [219, 202] width 9 height 9
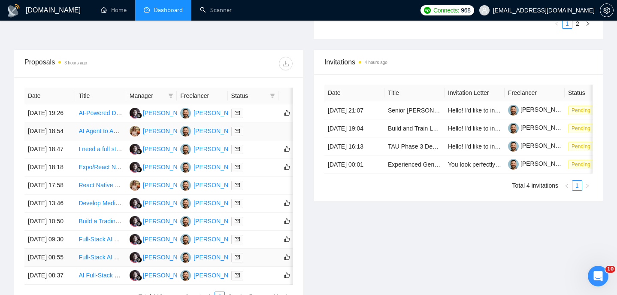
scroll to position [310, 0]
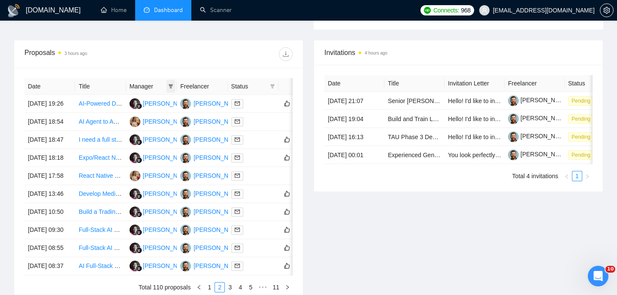
click at [169, 88] on icon "filter" at bounding box center [170, 86] width 5 height 5
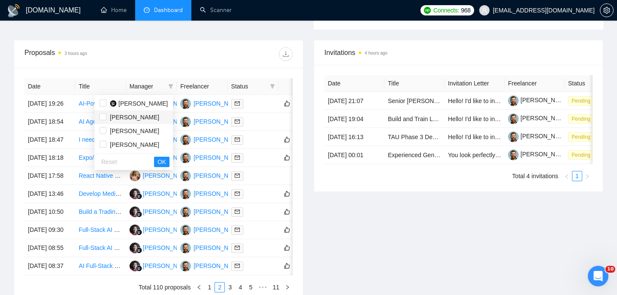
click at [151, 116] on span "[PERSON_NAME]" at bounding box center [134, 117] width 49 height 7
checkbox input "true"
click at [164, 165] on span "OK" at bounding box center [161, 161] width 9 height 9
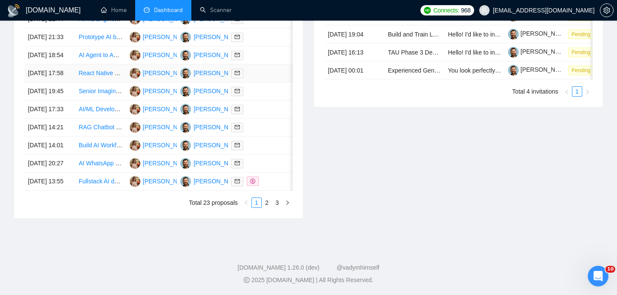
scroll to position [440, 0]
click at [267, 207] on link "2" at bounding box center [266, 202] width 9 height 9
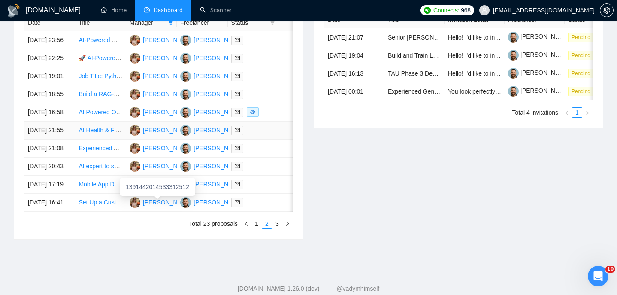
scroll to position [372, 0]
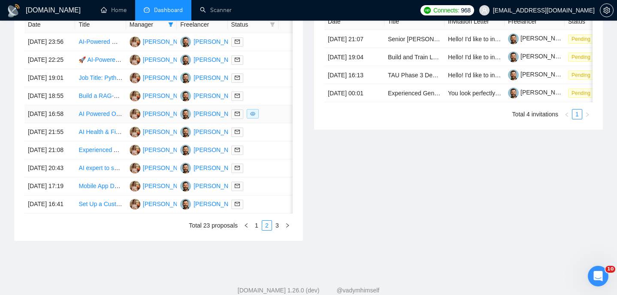
click at [61, 123] on td "[DATE] 16:58" at bounding box center [49, 114] width 51 height 18
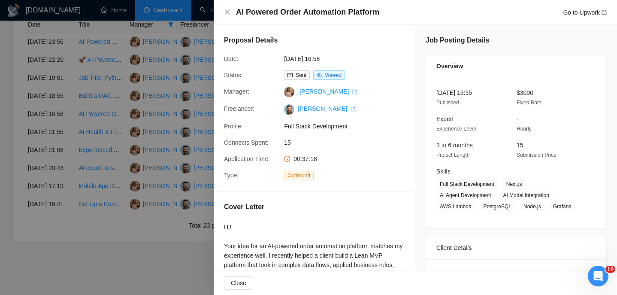
click at [248, 14] on h4 "AI Powered Order Automation Platform" at bounding box center [307, 12] width 143 height 11
copy h4 "AI Powered Order Automation Platform"
click at [225, 11] on icon "close" at bounding box center [227, 12] width 7 height 7
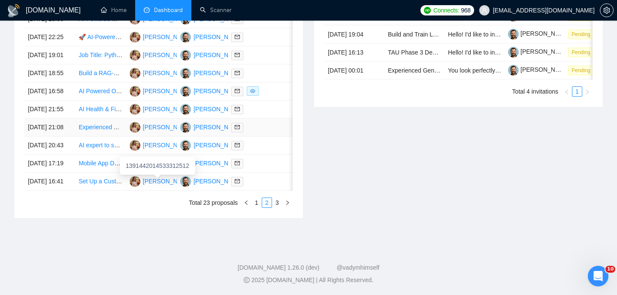
scroll to position [469, 0]
click at [278, 207] on link "3" at bounding box center [276, 202] width 9 height 9
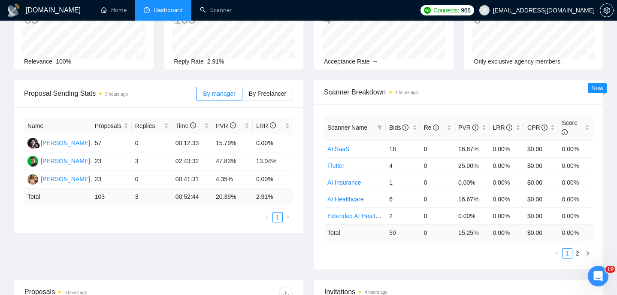
scroll to position [0, 0]
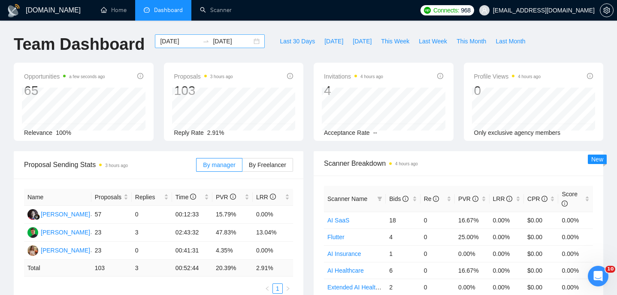
click at [253, 41] on div "[DATE] [DATE]" at bounding box center [210, 41] width 110 height 14
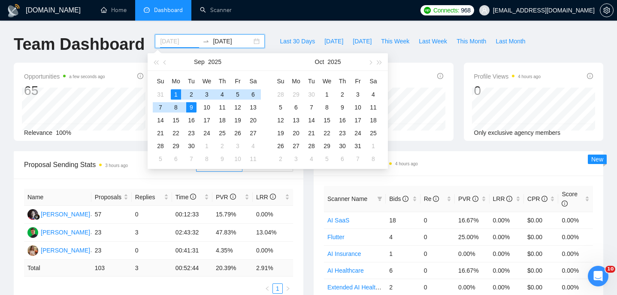
type input "[DATE]"
click at [150, 57] on div "[DATE] [DATE]" at bounding box center [210, 48] width 120 height 28
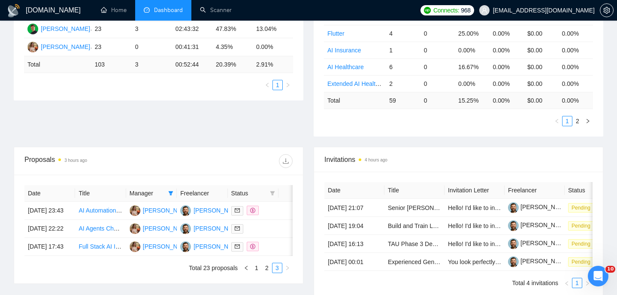
scroll to position [210, 0]
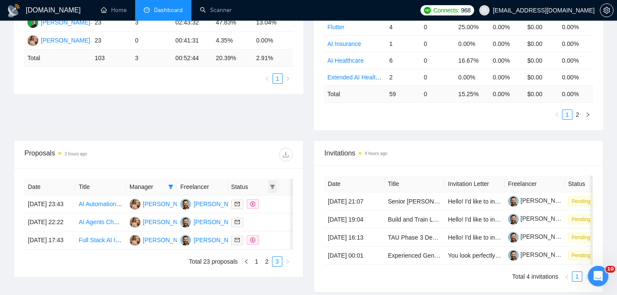
click at [272, 189] on icon "filter" at bounding box center [272, 186] width 5 height 5
click at [237, 209] on li "Chat" at bounding box center [250, 203] width 51 height 14
checkbox input "true"
click at [265, 233] on span "OK" at bounding box center [265, 233] width 9 height 9
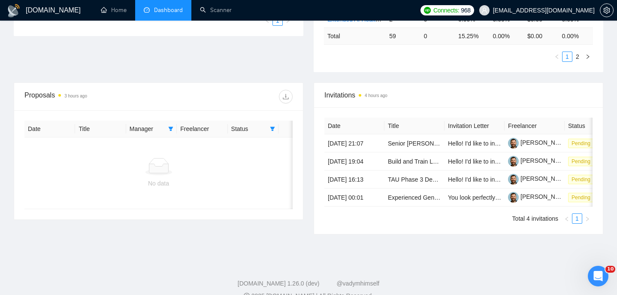
scroll to position [305, 0]
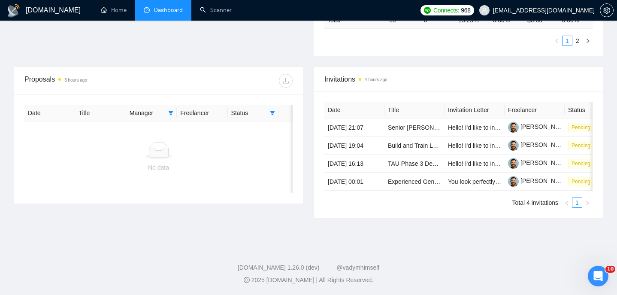
click at [175, 105] on th "Manager" at bounding box center [151, 113] width 51 height 17
click at [170, 111] on icon "filter" at bounding box center [171, 113] width 5 height 4
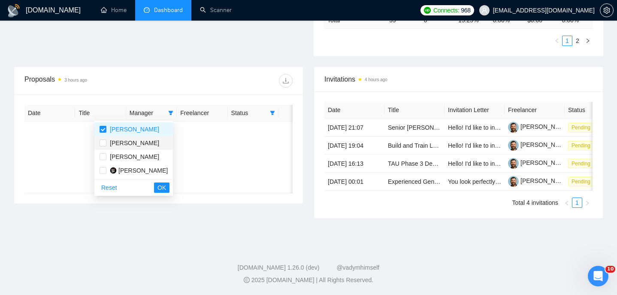
click at [141, 139] on span "[PERSON_NAME]" at bounding box center [134, 142] width 49 height 7
checkbox input "true"
click at [141, 152] on div "[PERSON_NAME]" at bounding box center [134, 156] width 49 height 9
checkbox input "true"
click at [141, 167] on span "[PERSON_NAME]" at bounding box center [142, 170] width 49 height 7
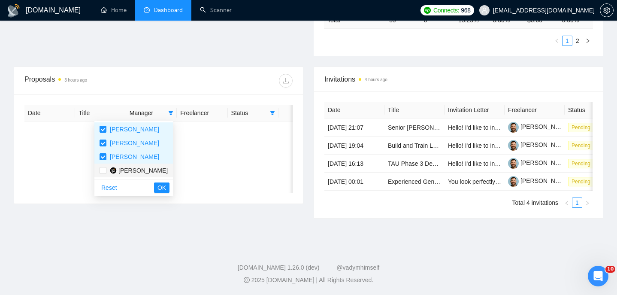
checkbox input "true"
click at [164, 183] on span "OK" at bounding box center [161, 187] width 9 height 9
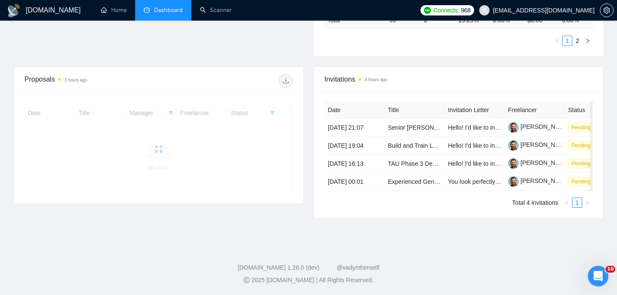
click at [273, 105] on div at bounding box center [158, 149] width 268 height 88
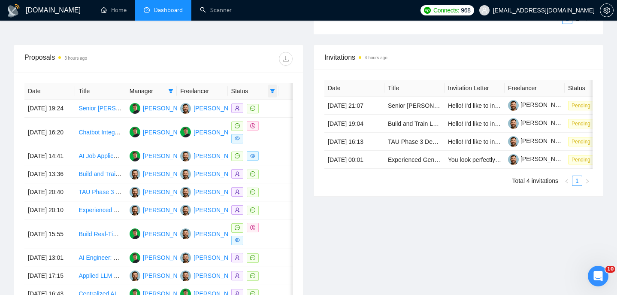
click at [274, 94] on span at bounding box center [272, 91] width 9 height 13
click at [247, 121] on span "Sent" at bounding box center [245, 121] width 16 height 7
checkbox input "true"
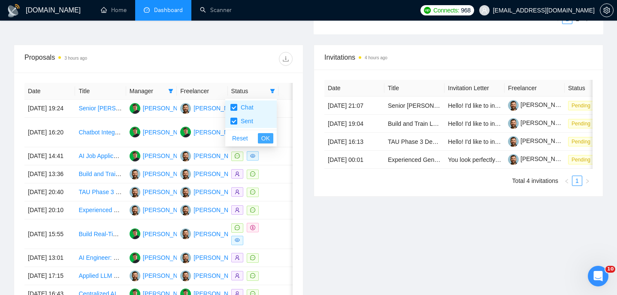
click at [267, 136] on span "OK" at bounding box center [265, 137] width 9 height 9
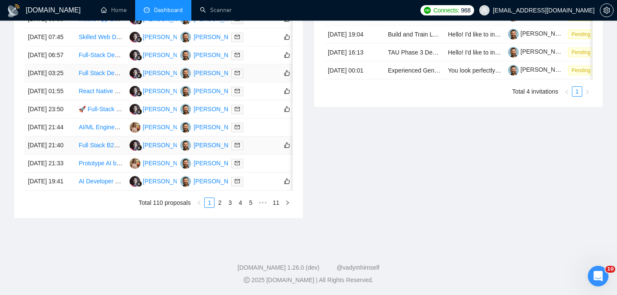
scroll to position [302, 0]
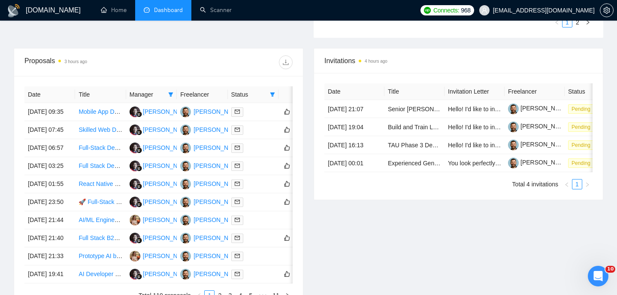
scroll to position [305, 0]
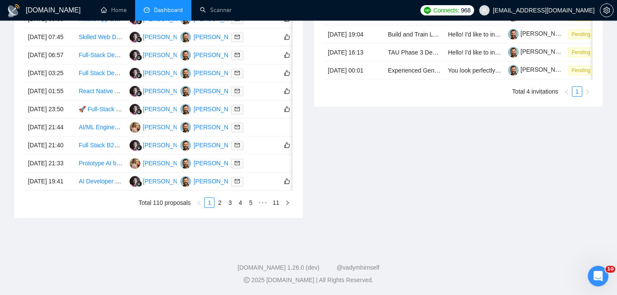
scroll to position [310, 0]
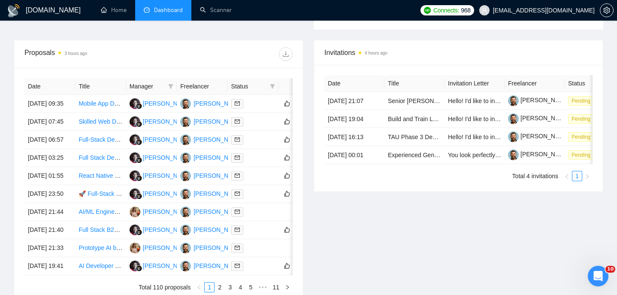
click at [148, 87] on span "Manager" at bounding box center [147, 86] width 35 height 9
click at [84, 84] on th "Title" at bounding box center [100, 86] width 51 height 17
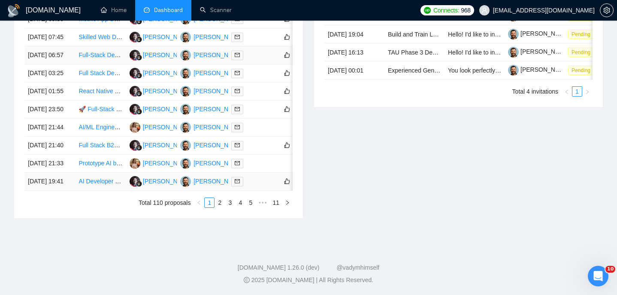
scroll to position [432, 0]
click at [278, 118] on td at bounding box center [292, 109] width 29 height 18
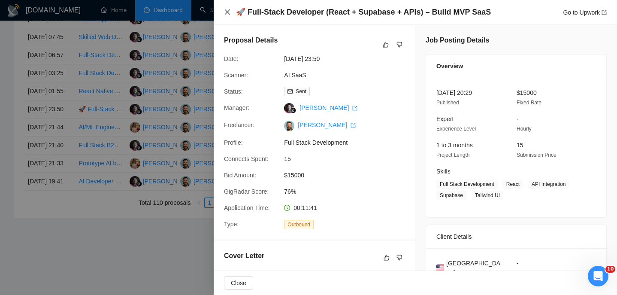
click at [225, 11] on icon "close" at bounding box center [227, 12] width 7 height 7
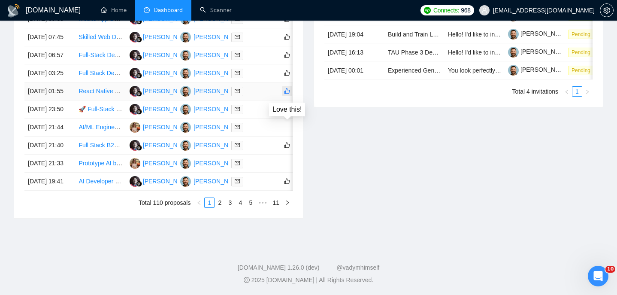
click at [292, 91] on button "button" at bounding box center [287, 91] width 10 height 10
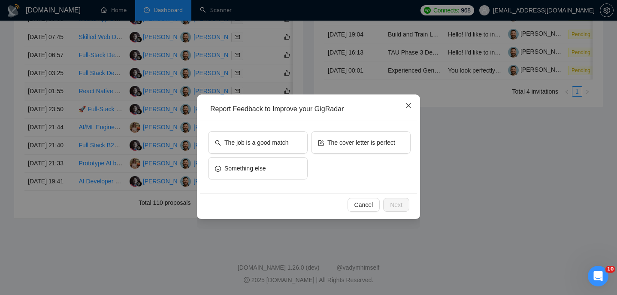
click at [407, 110] on span "Close" at bounding box center [408, 105] width 23 height 23
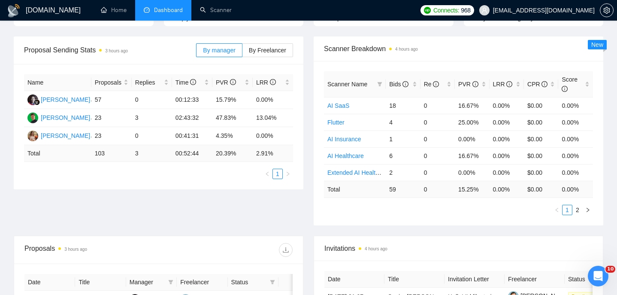
scroll to position [92, 0]
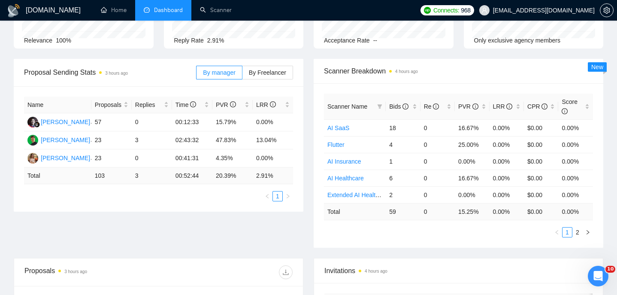
click at [572, 227] on ul "1 2" at bounding box center [458, 232] width 269 height 10
